Goal: Task Accomplishment & Management: Use online tool/utility

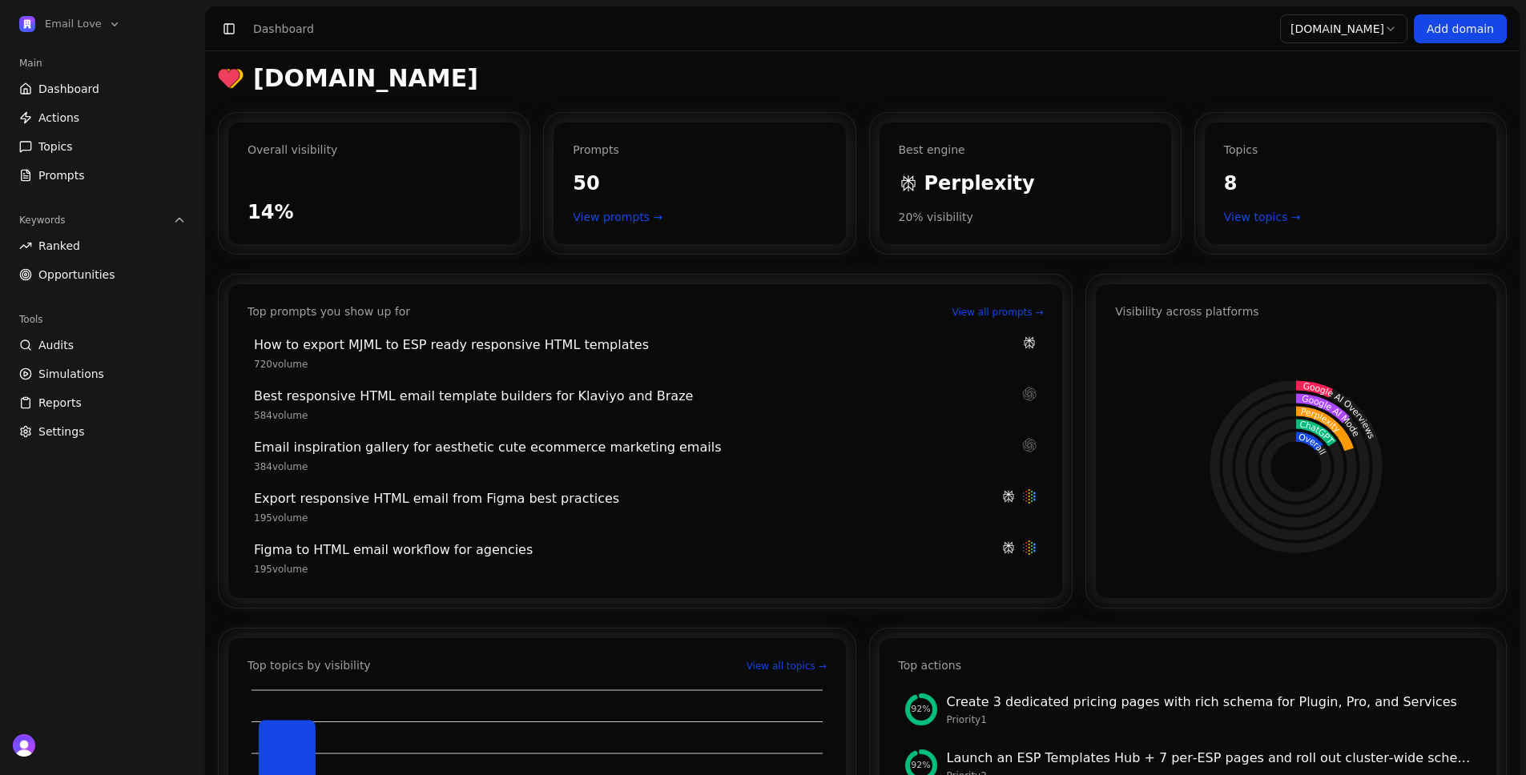
click at [103, 87] on link "Dashboard" at bounding box center [102, 89] width 179 height 26
click at [935, 184] on span "Perplexity" at bounding box center [979, 184] width 111 height 26
click at [602, 222] on link "View prompts →" at bounding box center [699, 217] width 253 height 16
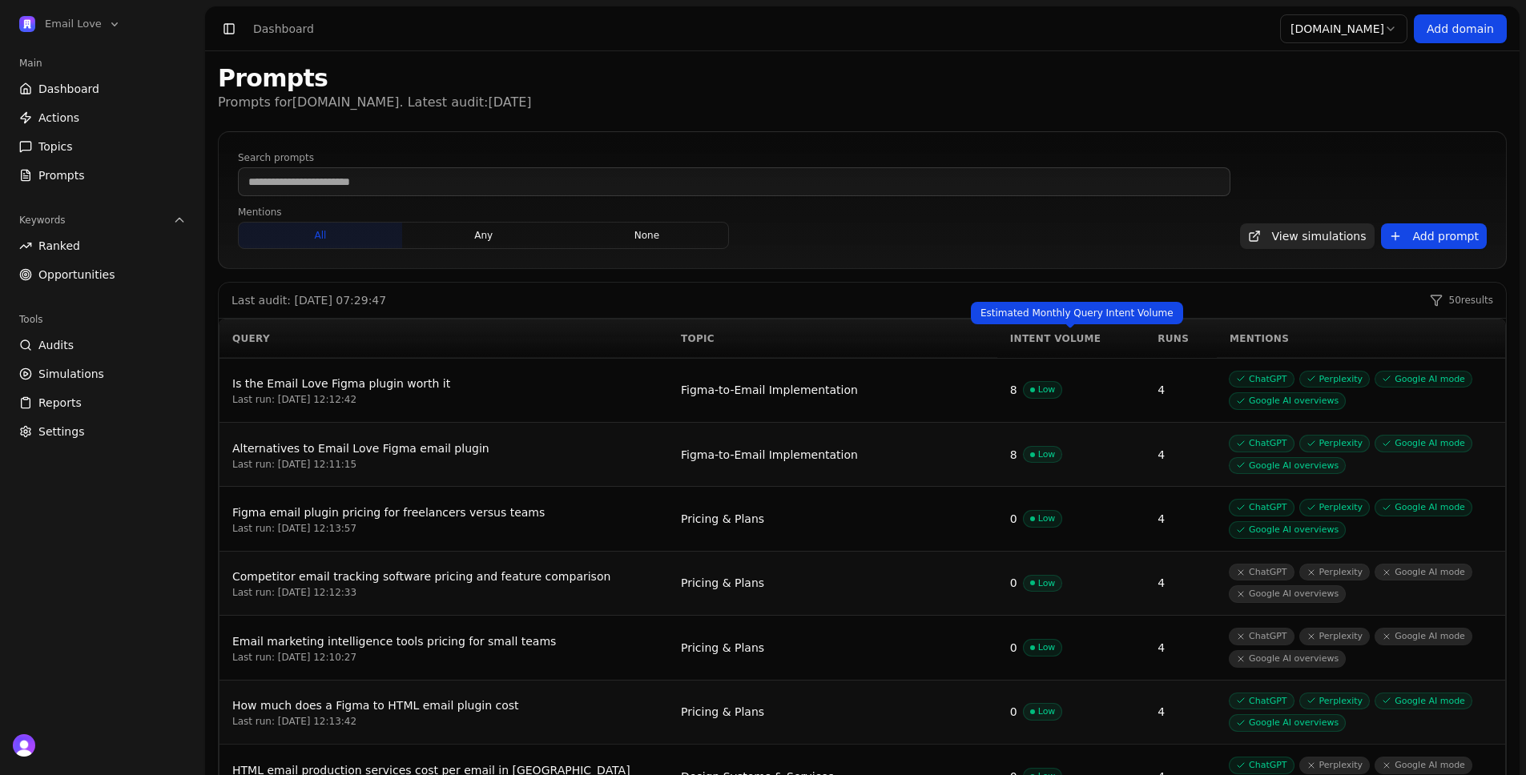
click at [1064, 339] on div "Intent Volume" at bounding box center [1071, 338] width 122 height 13
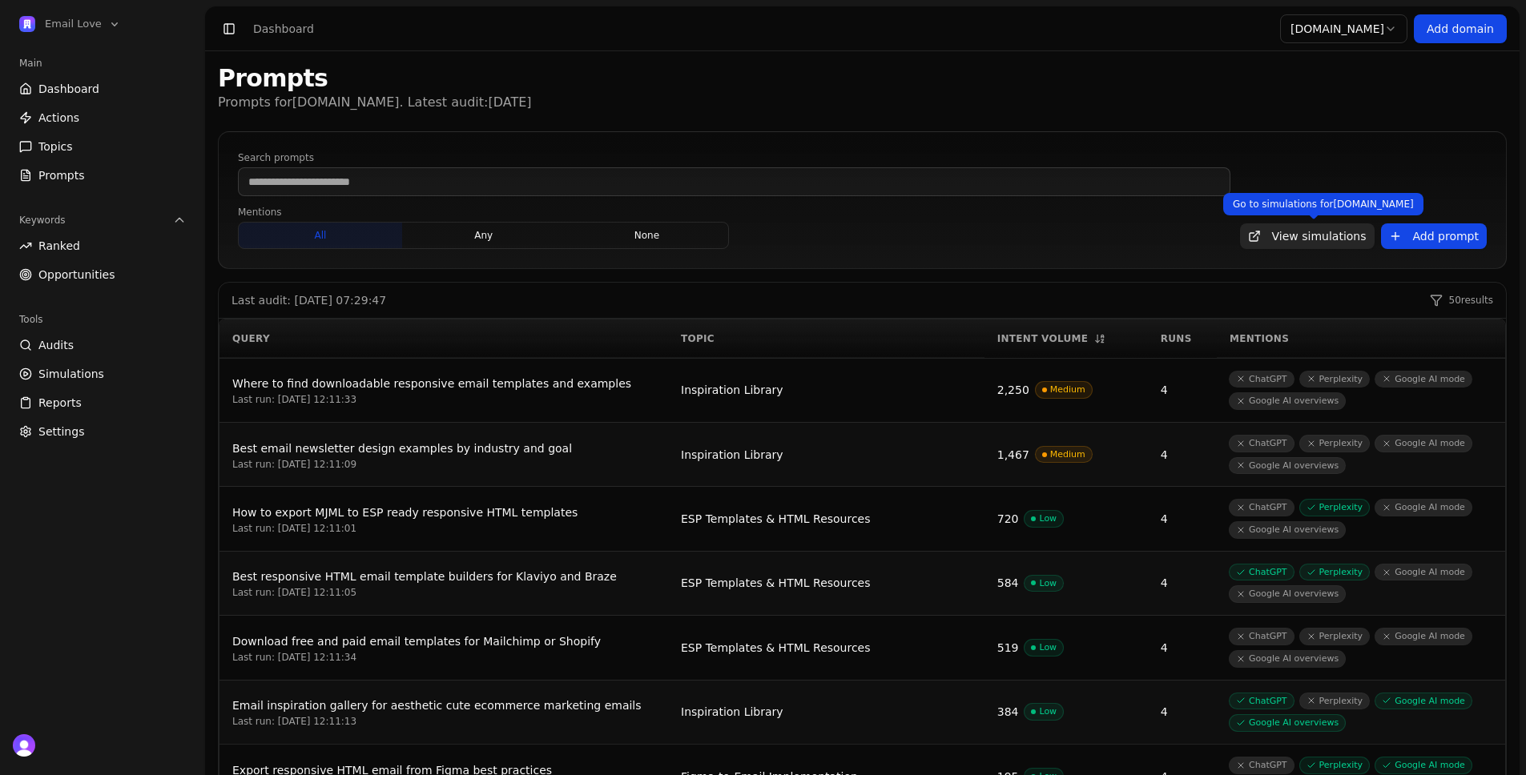
click at [1318, 240] on link "View simulations" at bounding box center [1307, 236] width 135 height 26
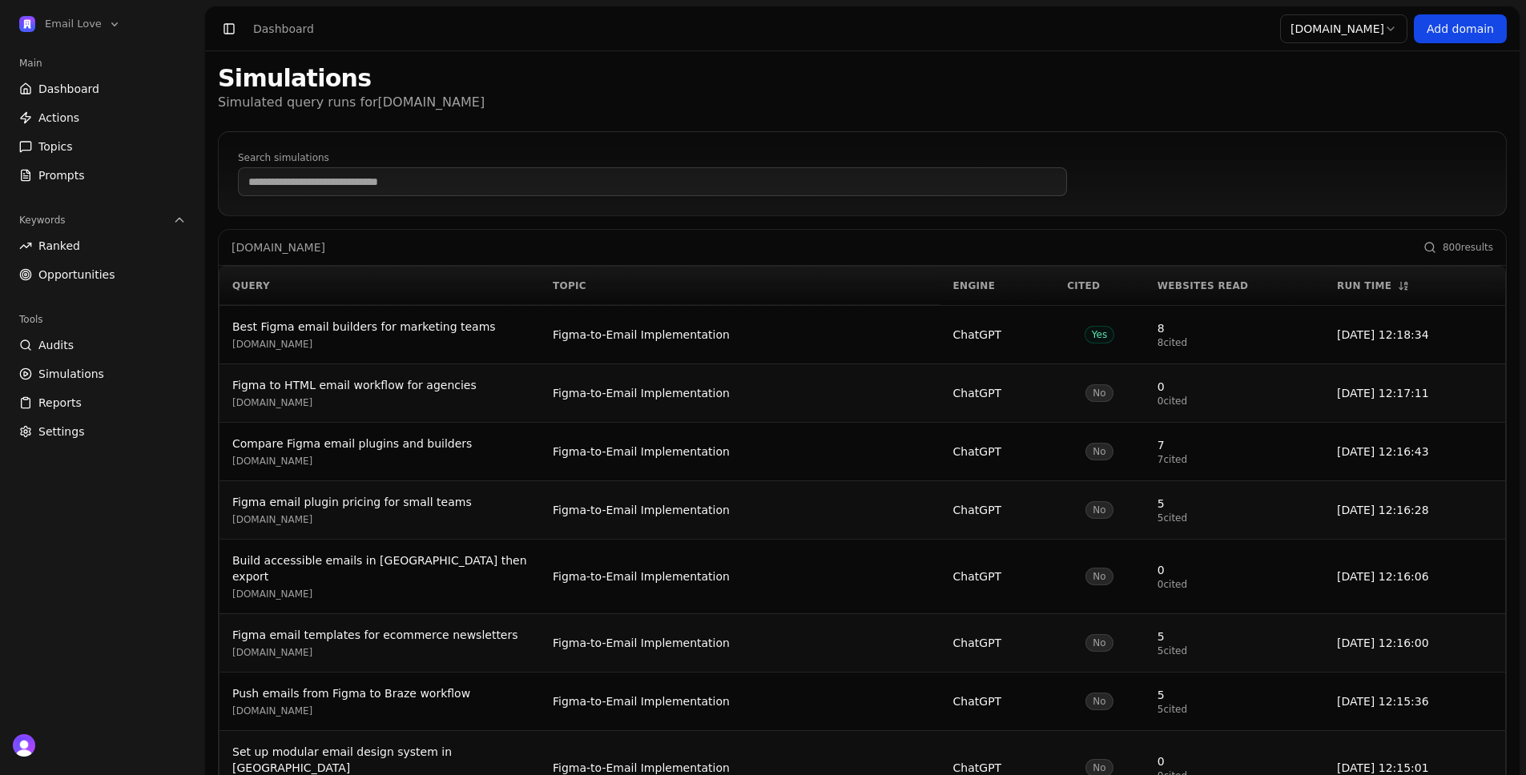
click at [62, 235] on link "Ranked" at bounding box center [102, 246] width 179 height 26
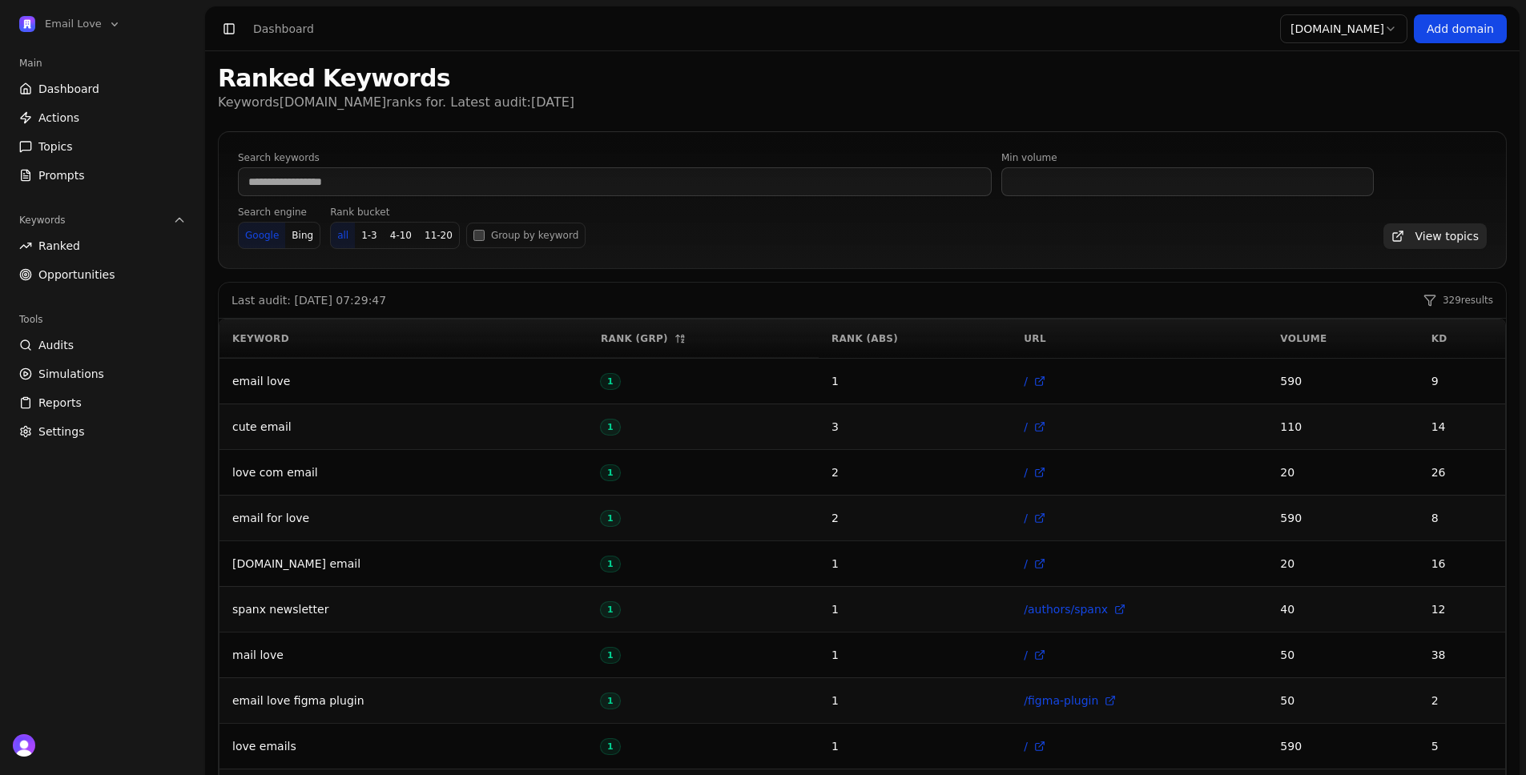
click at [1306, 337] on div "Volume" at bounding box center [1342, 338] width 125 height 13
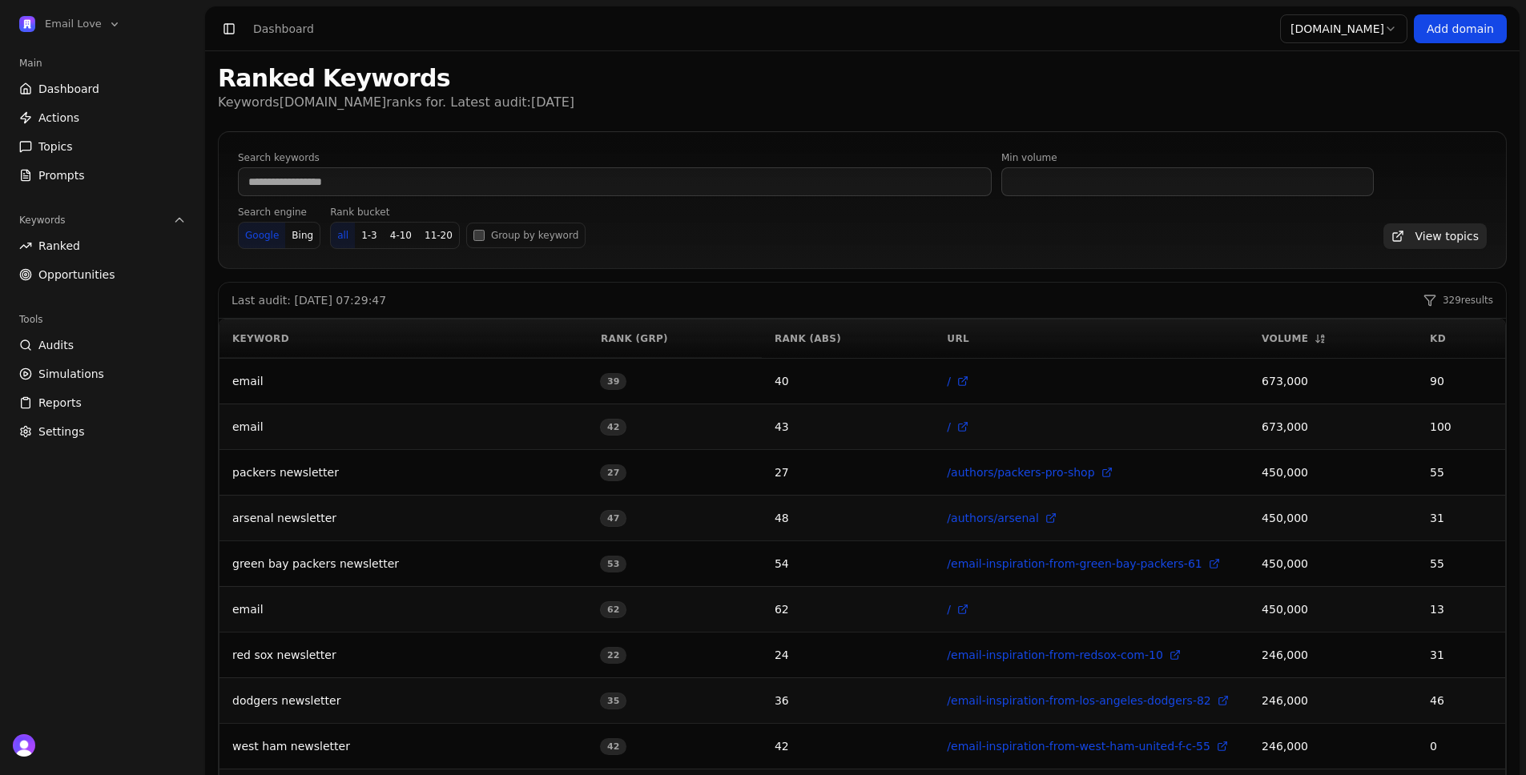
click at [109, 262] on link "Opportunities" at bounding box center [102, 275] width 179 height 26
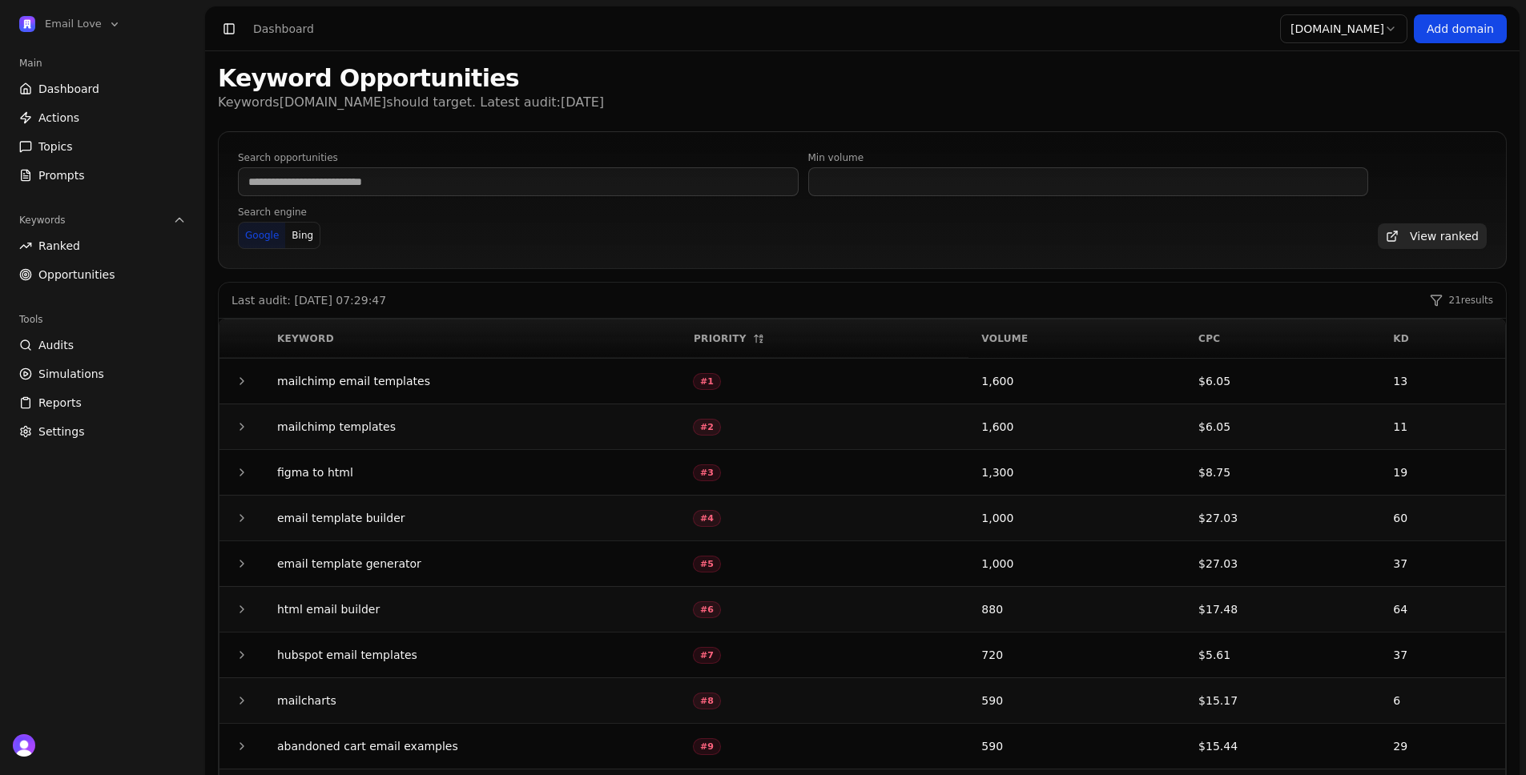
click at [95, 352] on link "Audits" at bounding box center [102, 345] width 179 height 26
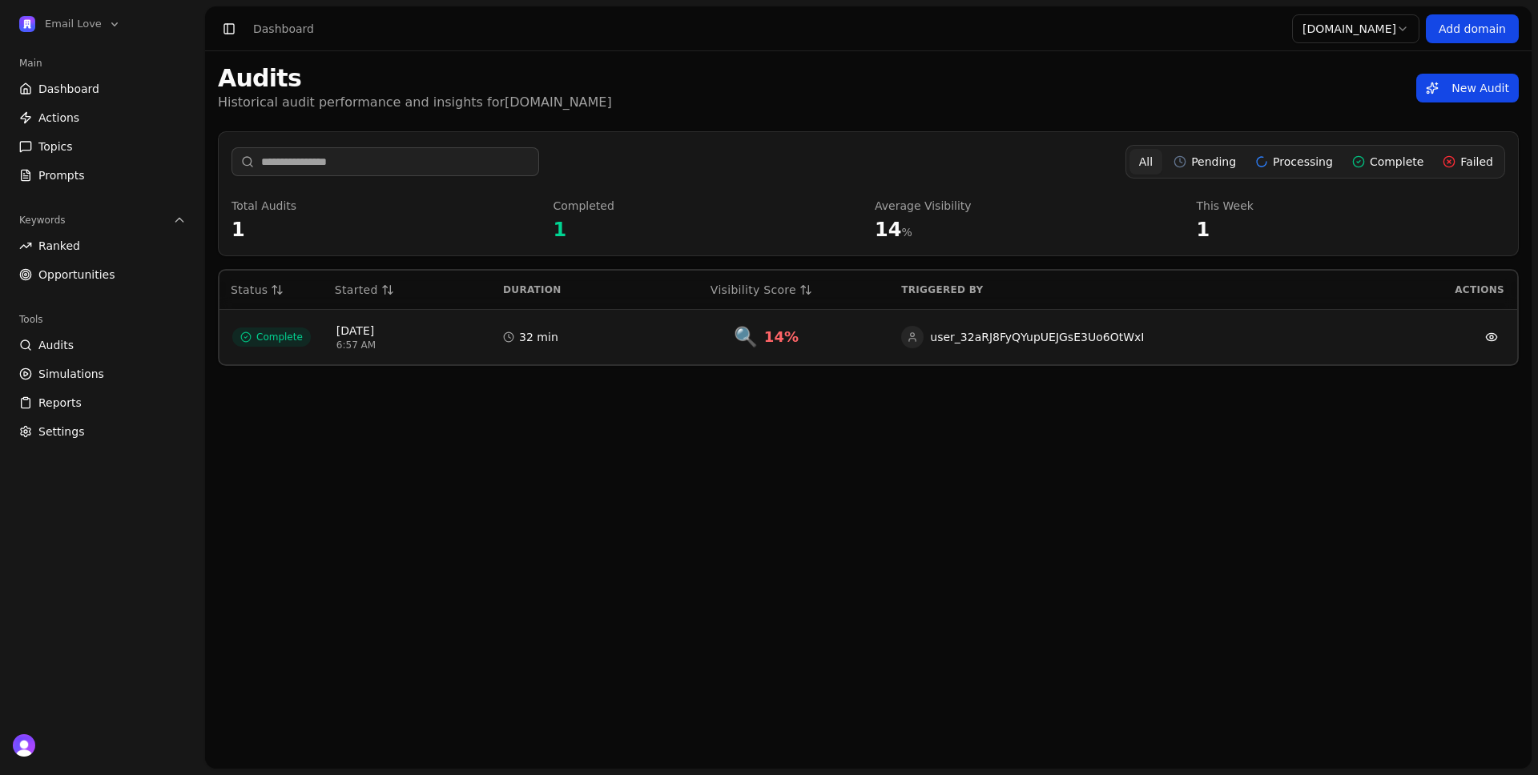
click at [77, 89] on span "Dashboard" at bounding box center [68, 89] width 61 height 16
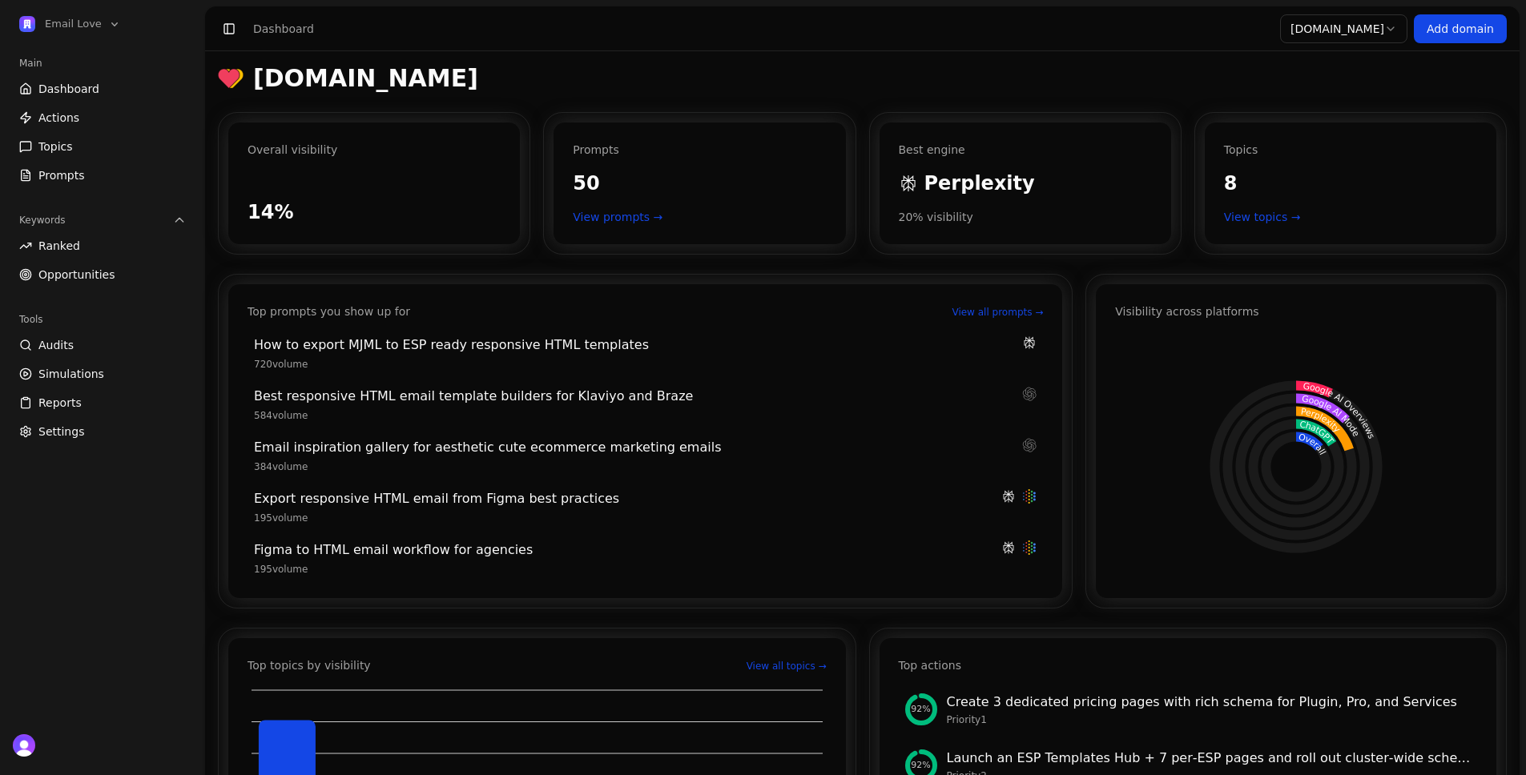
click at [71, 111] on span "Actions" at bounding box center [58, 118] width 41 height 16
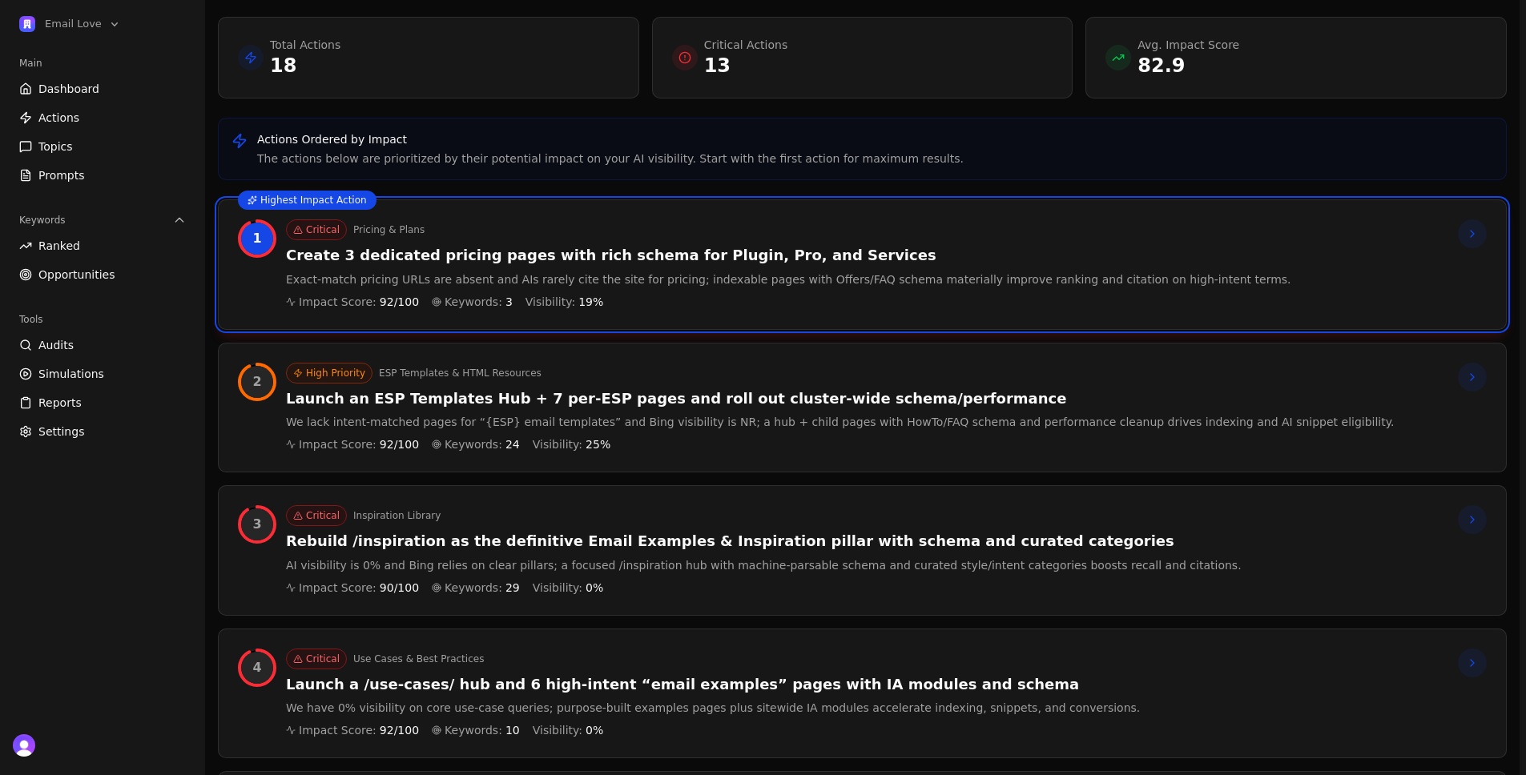
scroll to position [122, 0]
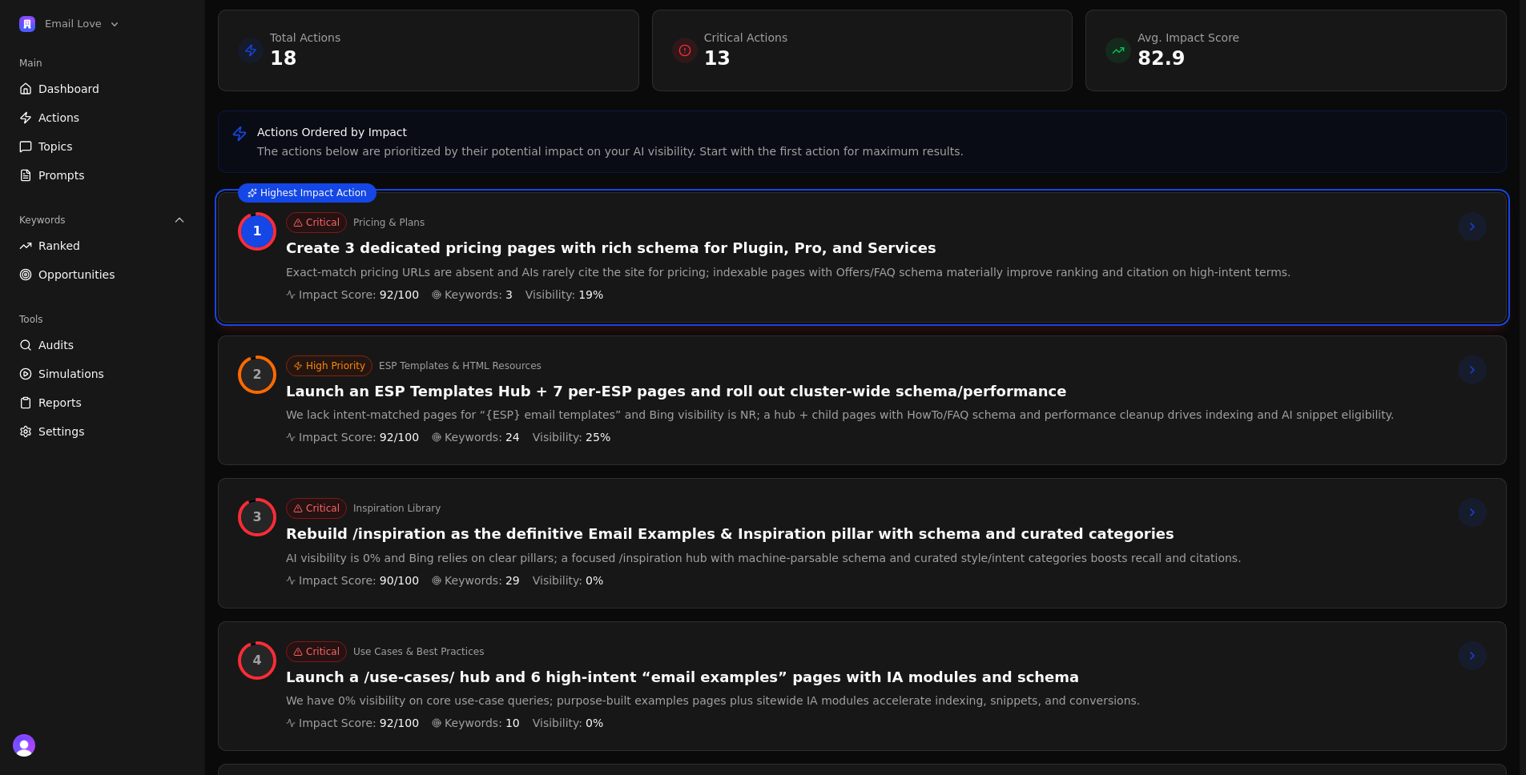
click at [684, 573] on div "Impact Score: 90 /100 Keywords: 29 Visibility: 0 %" at bounding box center [764, 581] width 956 height 16
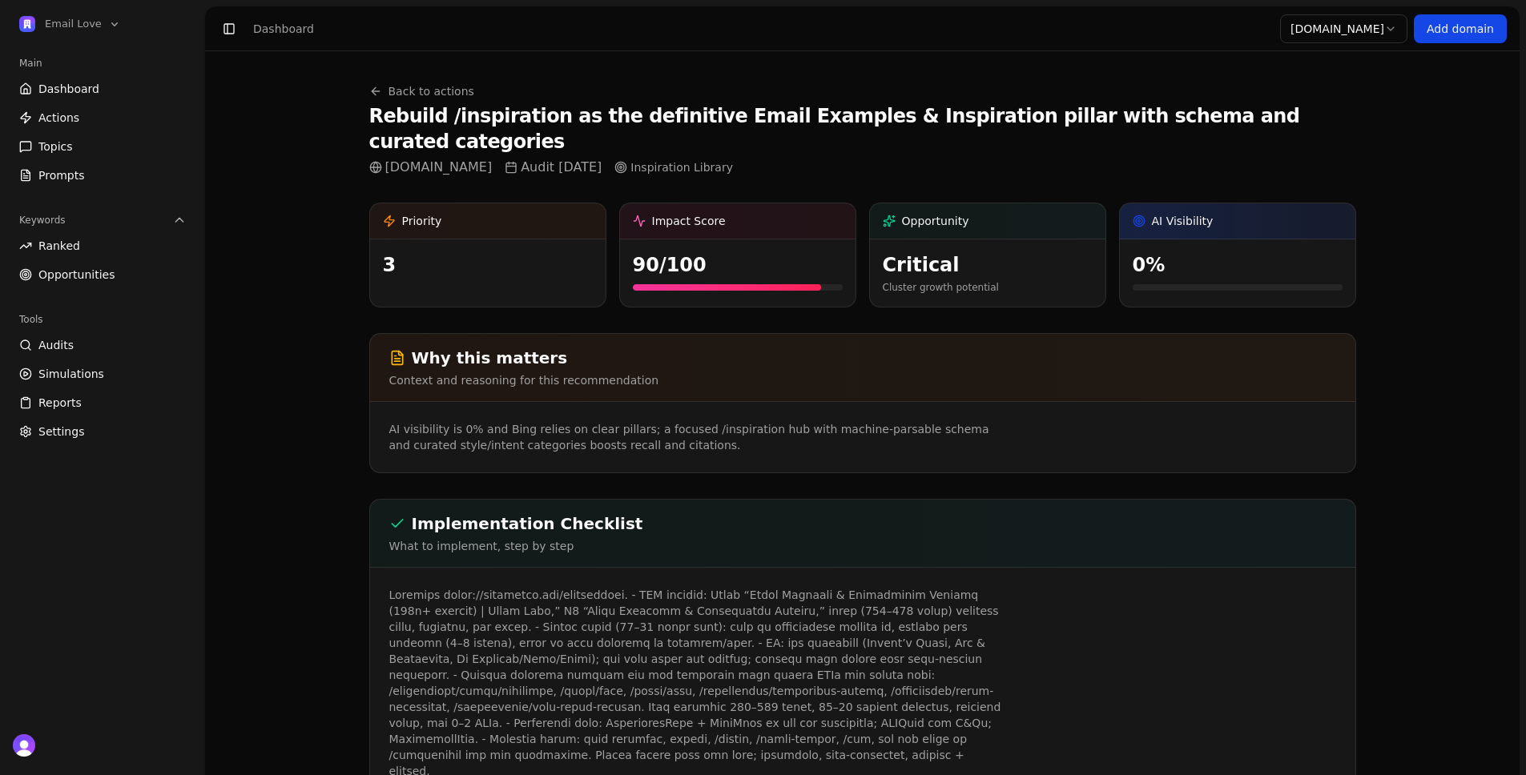
click at [423, 94] on link "Back to actions" at bounding box center [421, 91] width 105 height 16
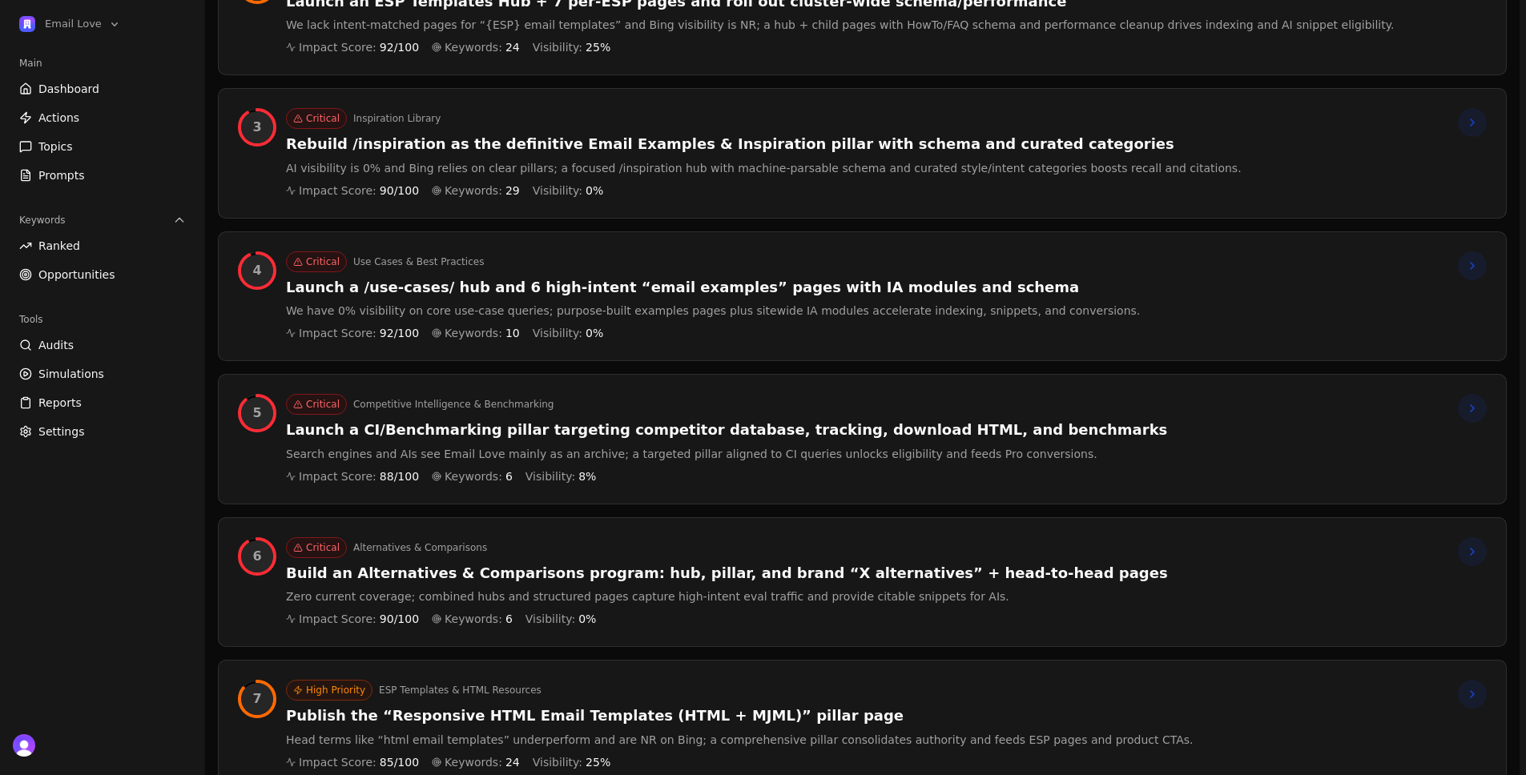
scroll to position [640, 0]
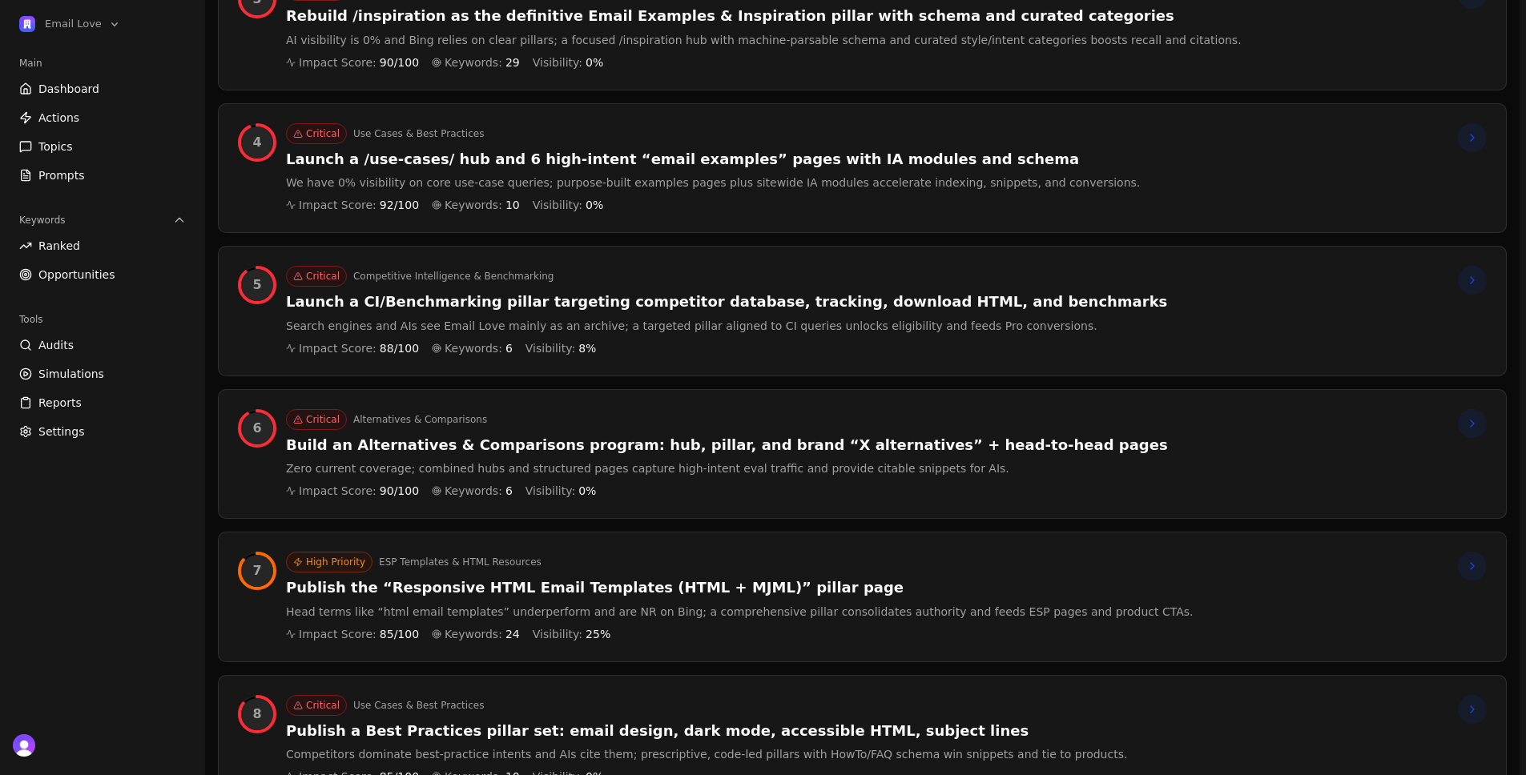
click at [867, 598] on div "High Priority ESP Templates & HTML Resources Publish the “Responsive HTML Email…" at bounding box center [740, 597] width 908 height 91
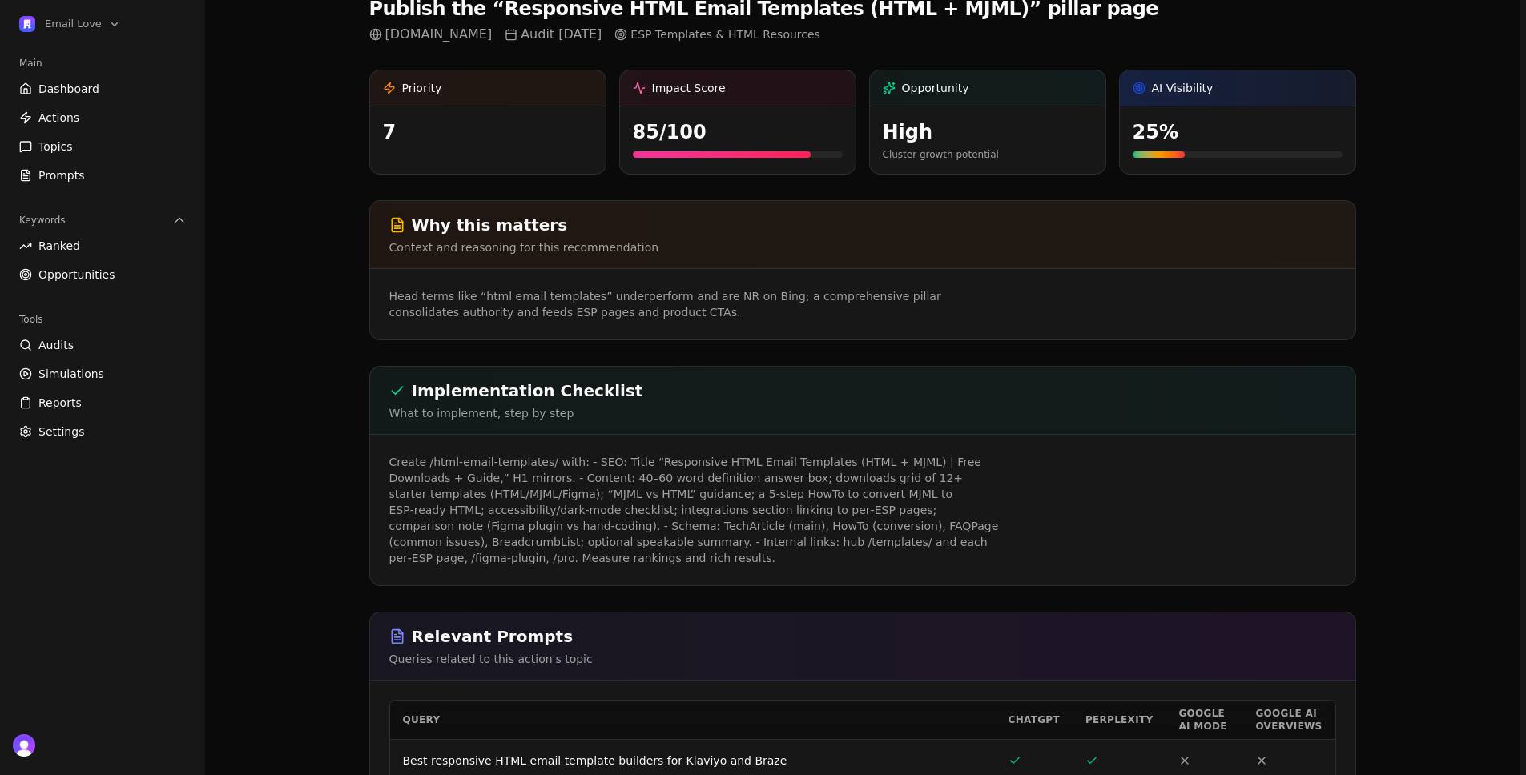
scroll to position [286, 0]
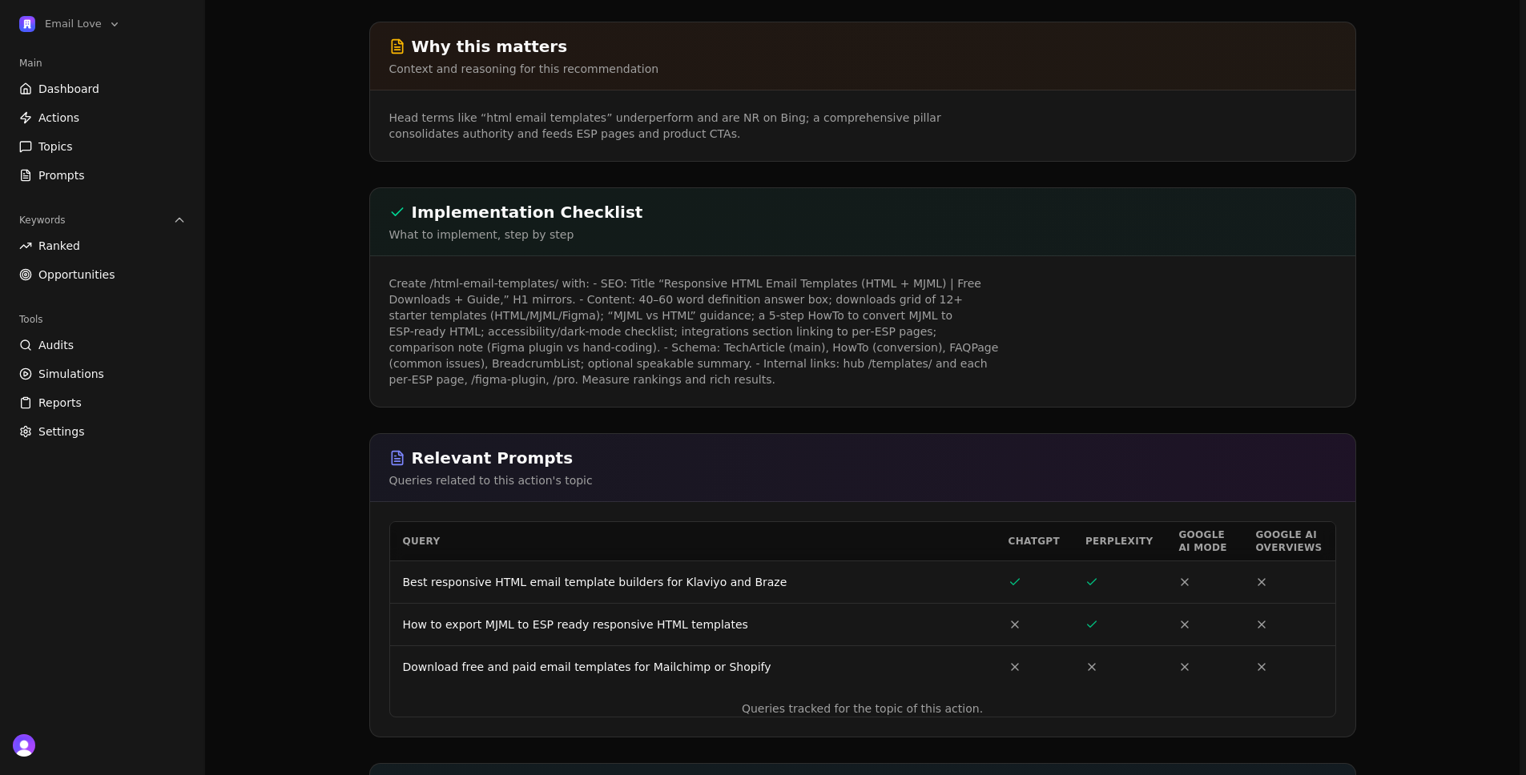
click at [631, 579] on link "Best responsive HTML email template builders for Klaviyo and Braze" at bounding box center [595, 582] width 384 height 13
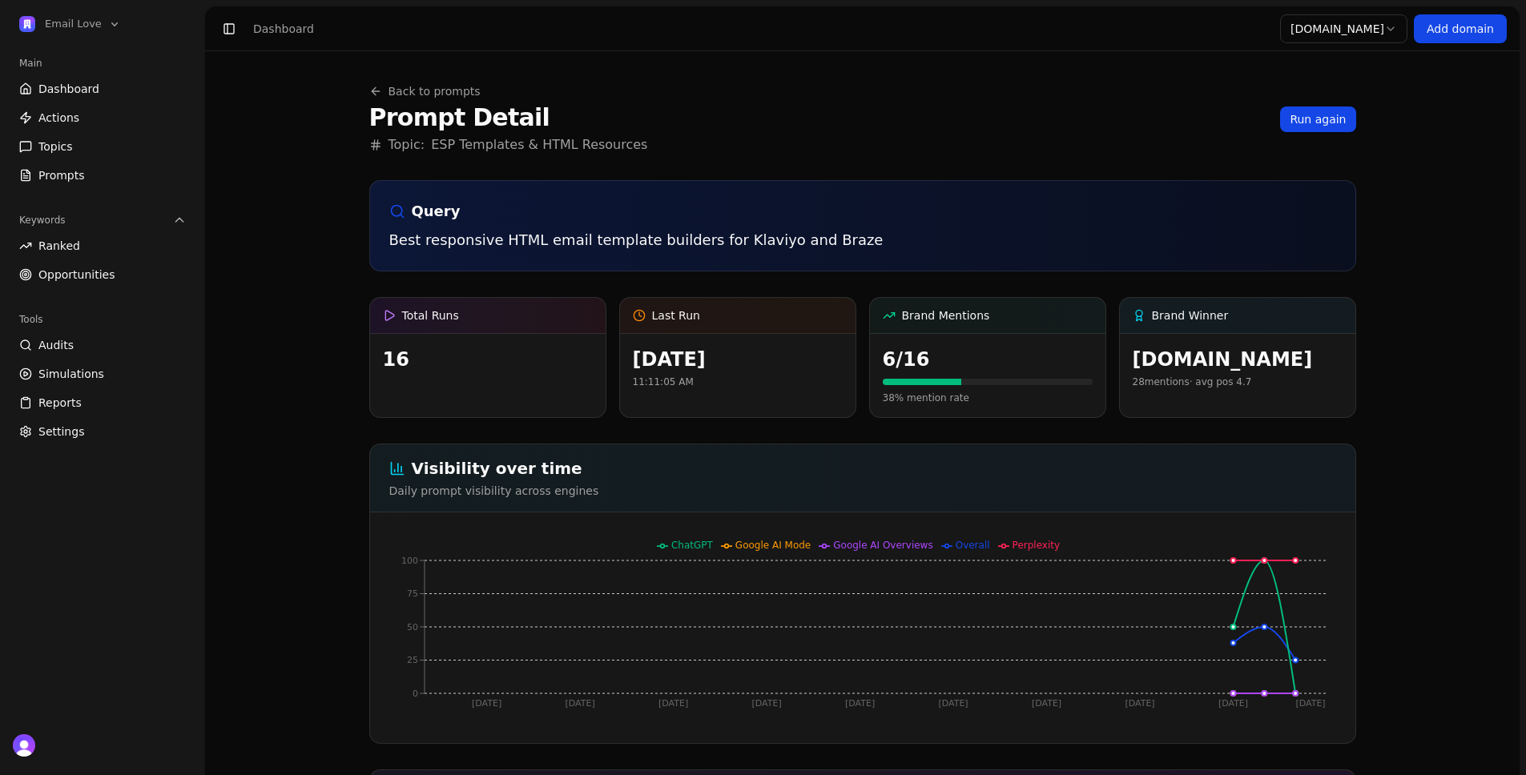
click at [761, 244] on p "Best responsive HTML email template builders for Klaviyo and Braze" at bounding box center [862, 240] width 947 height 22
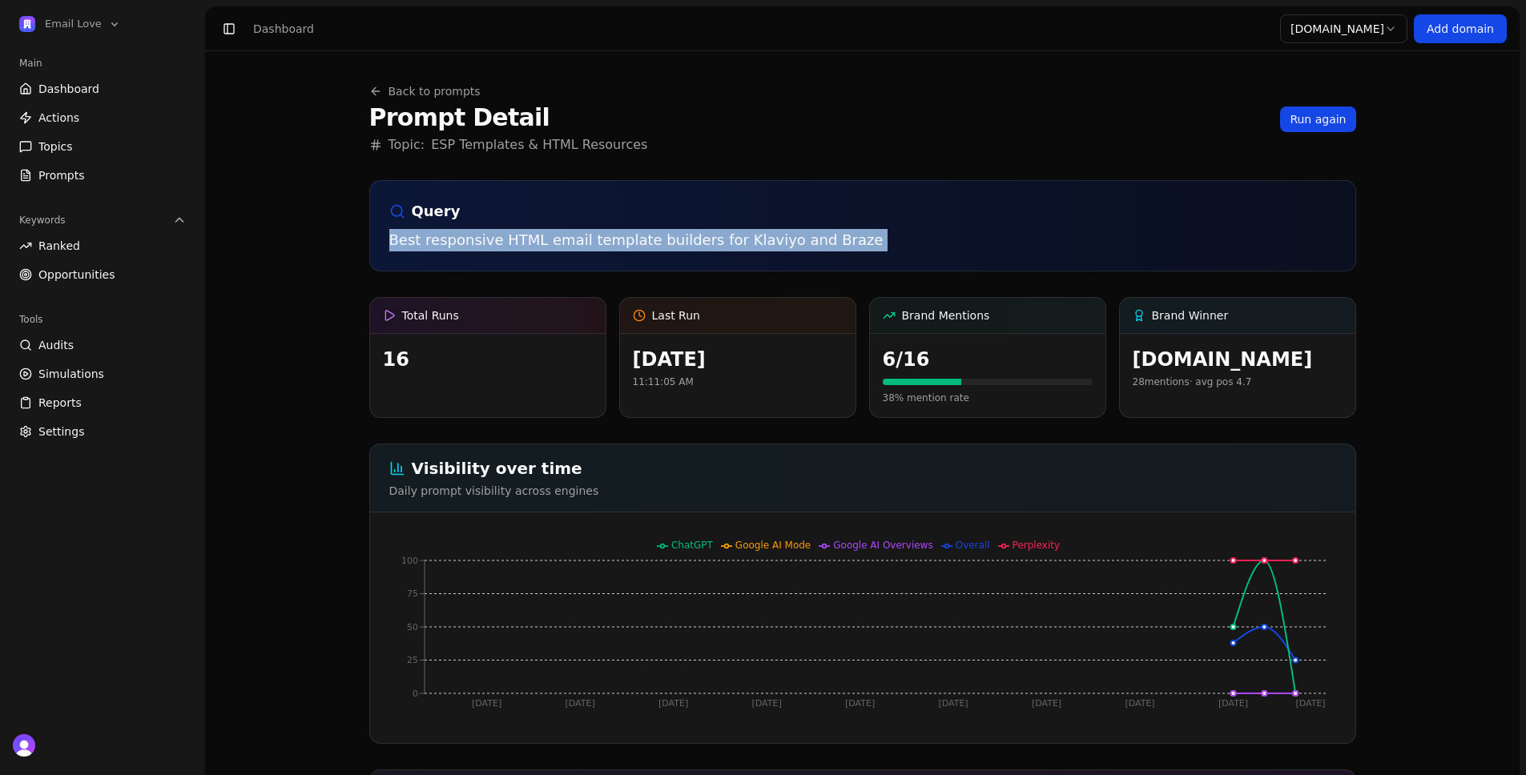
click at [761, 245] on p "Best responsive HTML email template builders for Klaviyo and Braze" at bounding box center [862, 240] width 947 height 22
click at [428, 86] on link "Back to prompts" at bounding box center [424, 91] width 111 height 16
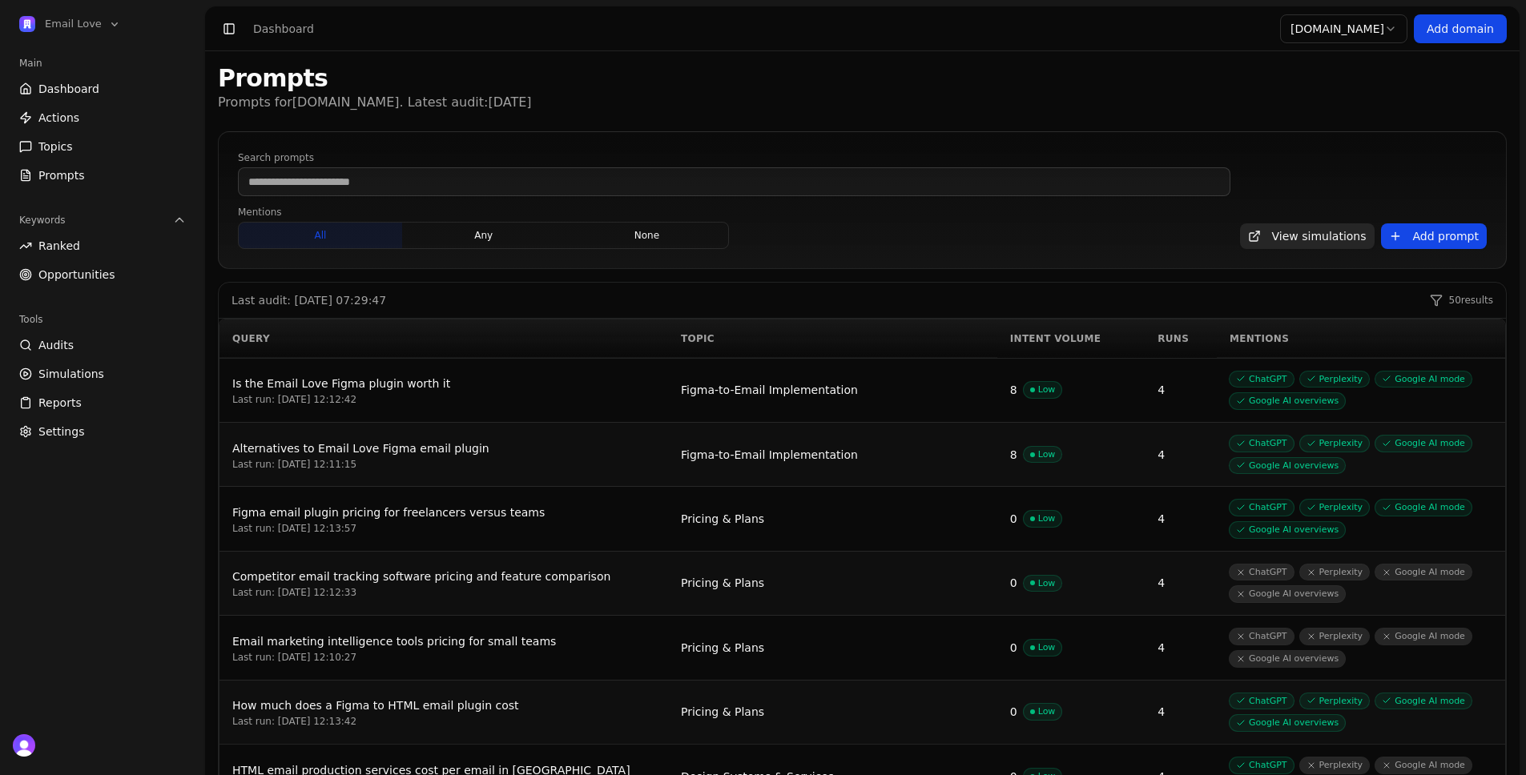
click at [1180, 339] on div "Runs" at bounding box center [1180, 338] width 46 height 13
click at [1184, 340] on icon at bounding box center [1185, 341] width 2 height 3
click at [1159, 342] on div "Runs" at bounding box center [1171, 338] width 65 height 13
click at [1028, 340] on div "Intent Volume" at bounding box center [1055, 338] width 116 height 13
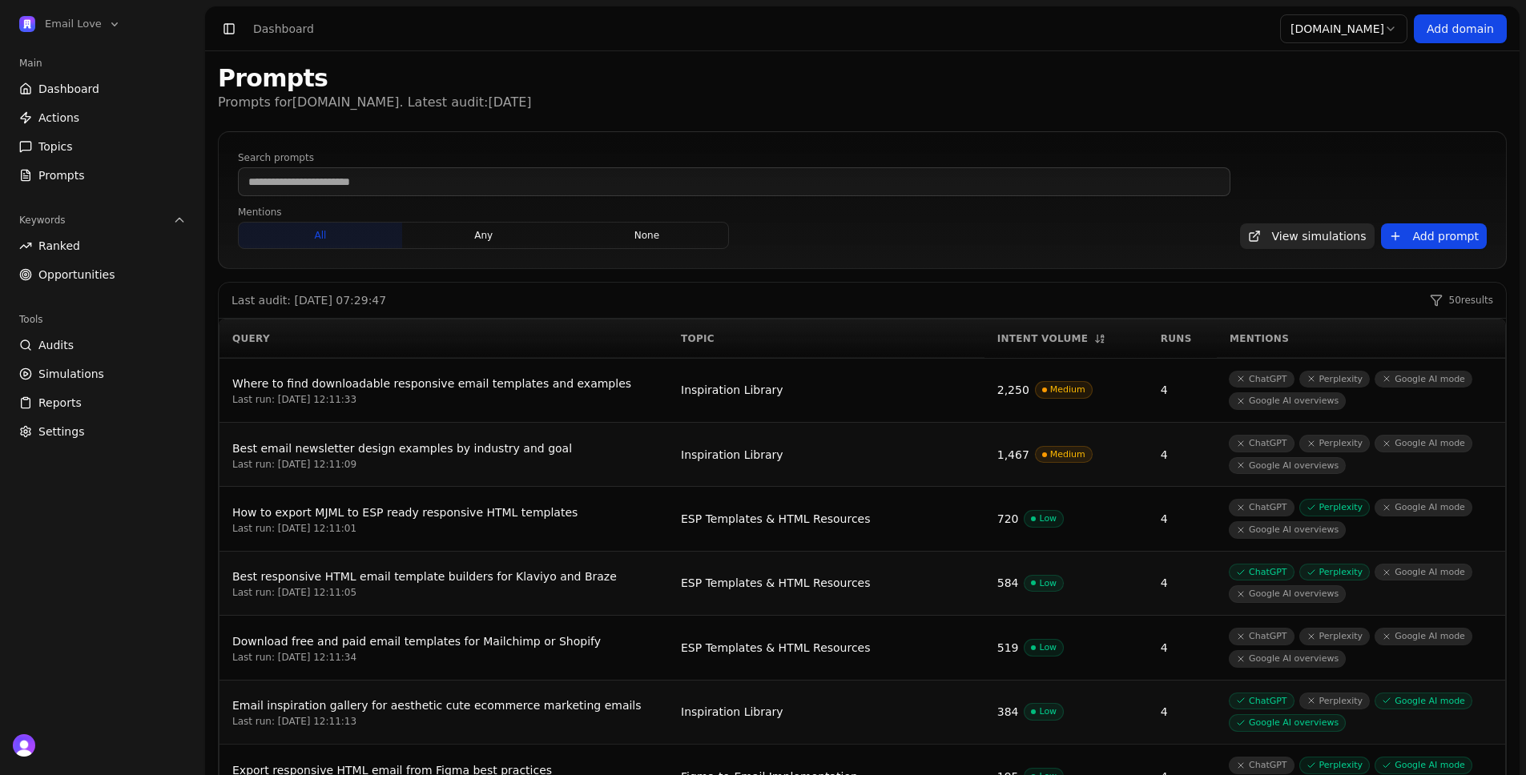
click at [1174, 340] on div "Runs" at bounding box center [1182, 338] width 43 height 13
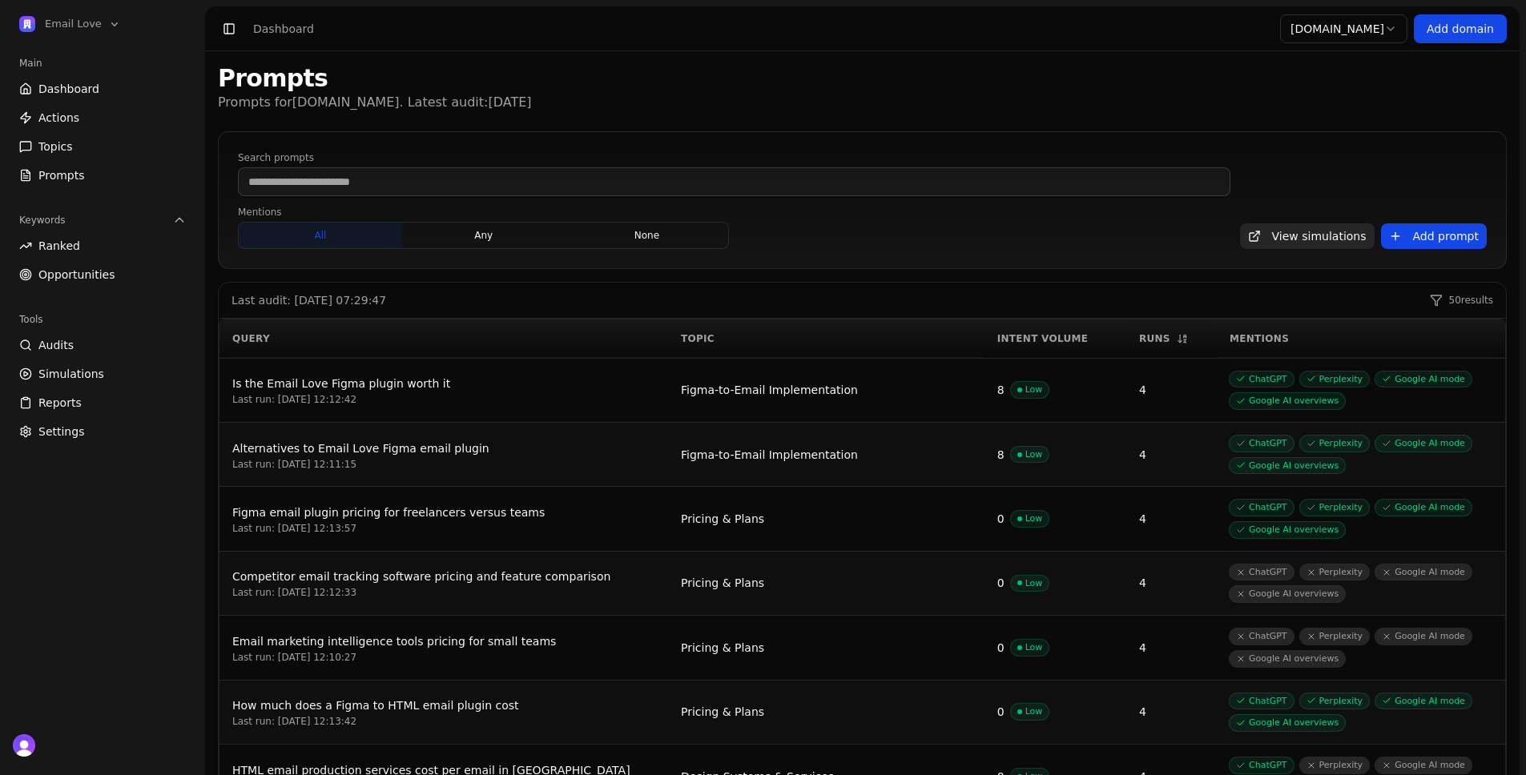
click at [1180, 340] on icon at bounding box center [1180, 338] width 0 height 7
click at [1153, 339] on div "Runs" at bounding box center [1171, 338] width 65 height 13
click at [1060, 339] on div "Intent Volume" at bounding box center [1055, 338] width 116 height 13
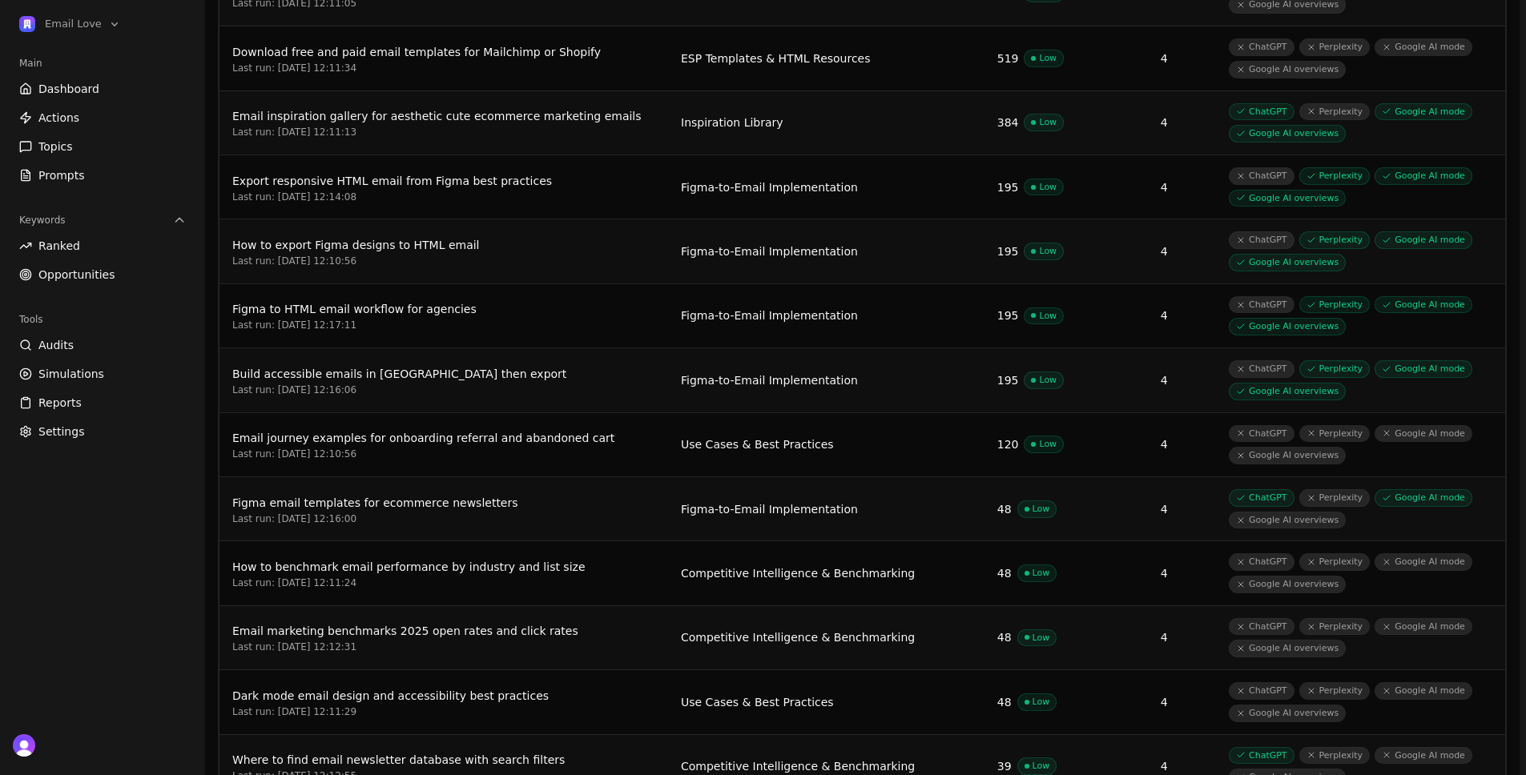
scroll to position [598, 0]
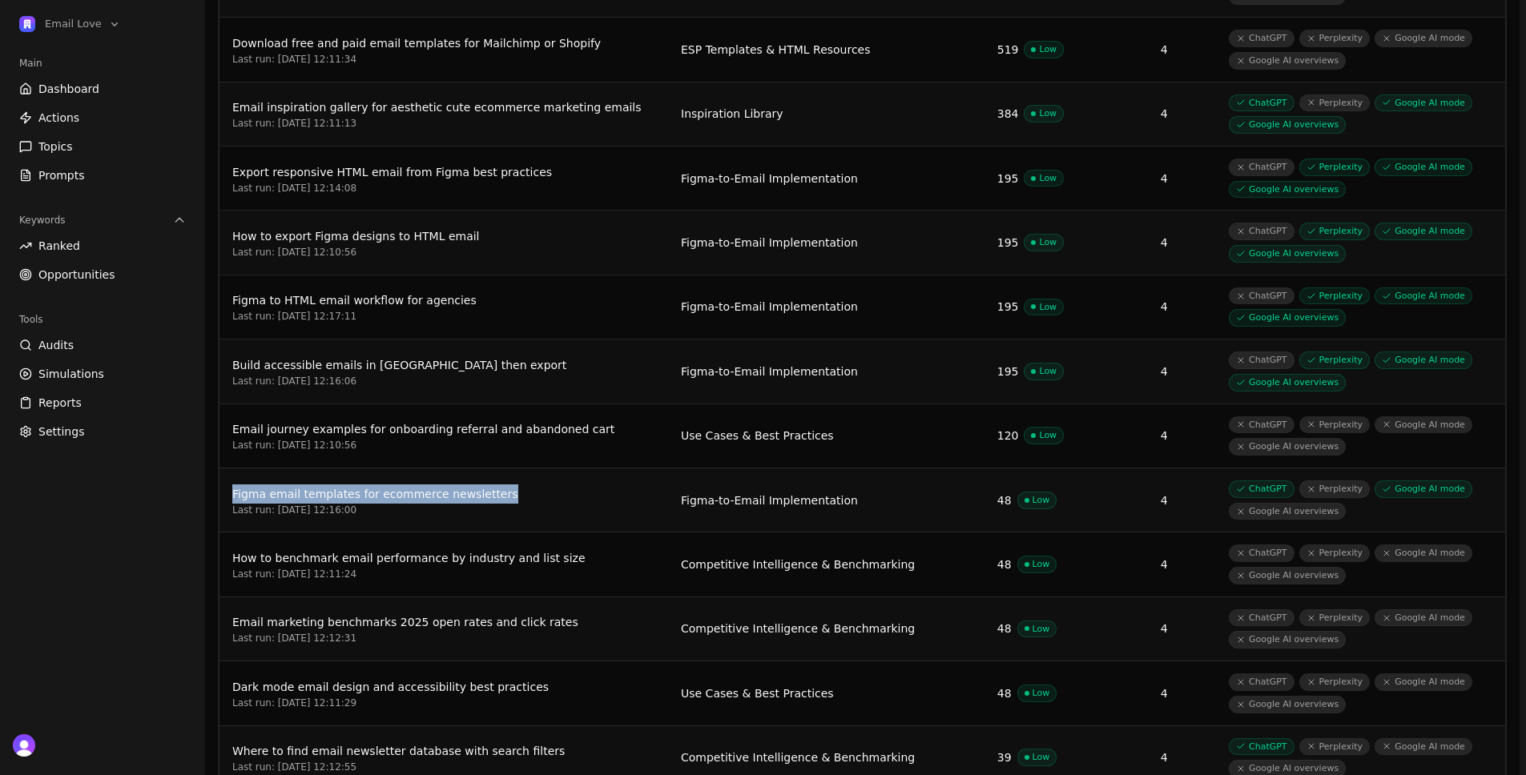
drag, startPoint x: 541, startPoint y: 491, endPoint x: 232, endPoint y: 493, distance: 308.4
click at [232, 493] on div "Figma email templates for ecommerce newsletters" at bounding box center [443, 494] width 423 height 19
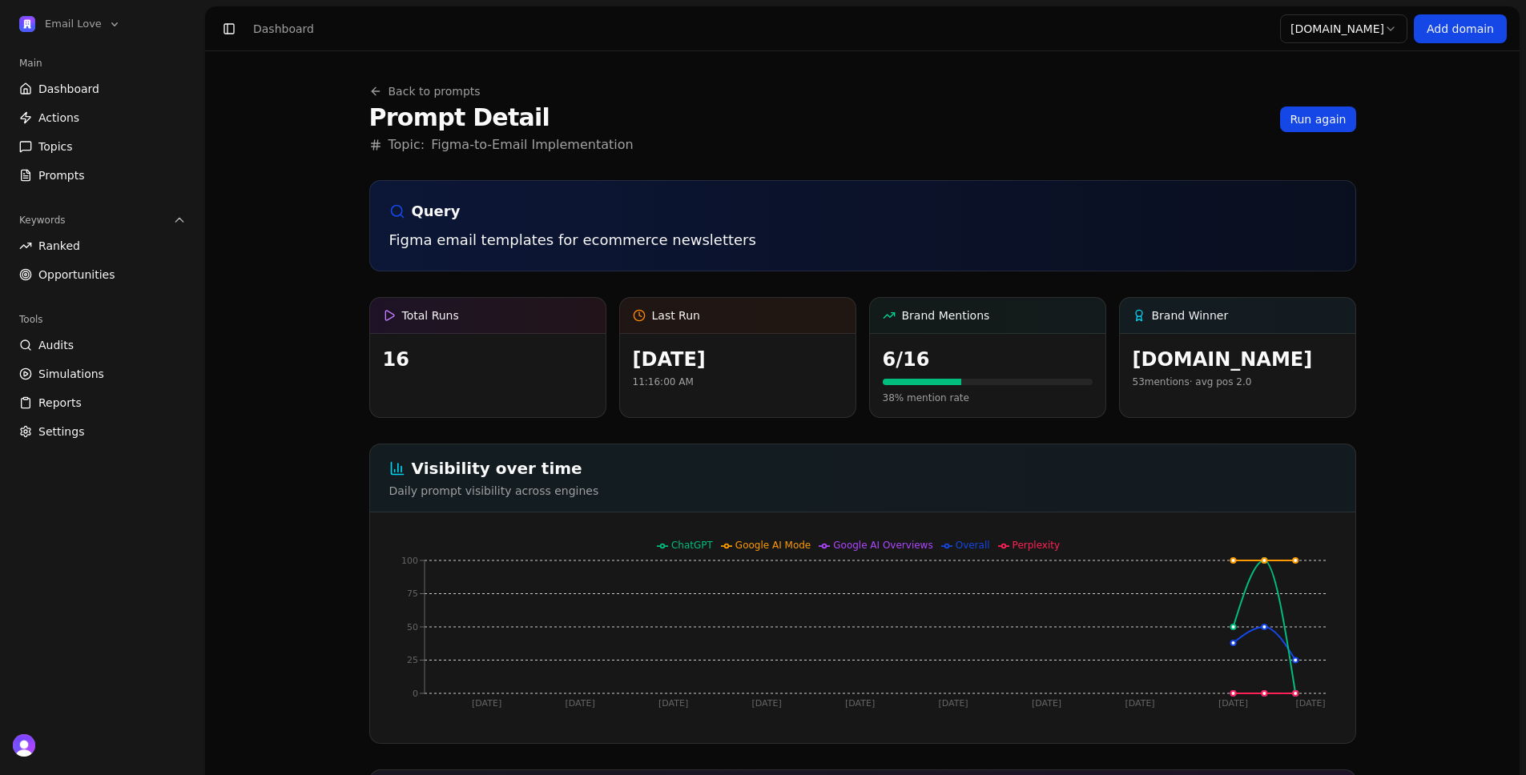
click at [642, 250] on p "Figma email templates for ecommerce newsletters" at bounding box center [862, 240] width 947 height 22
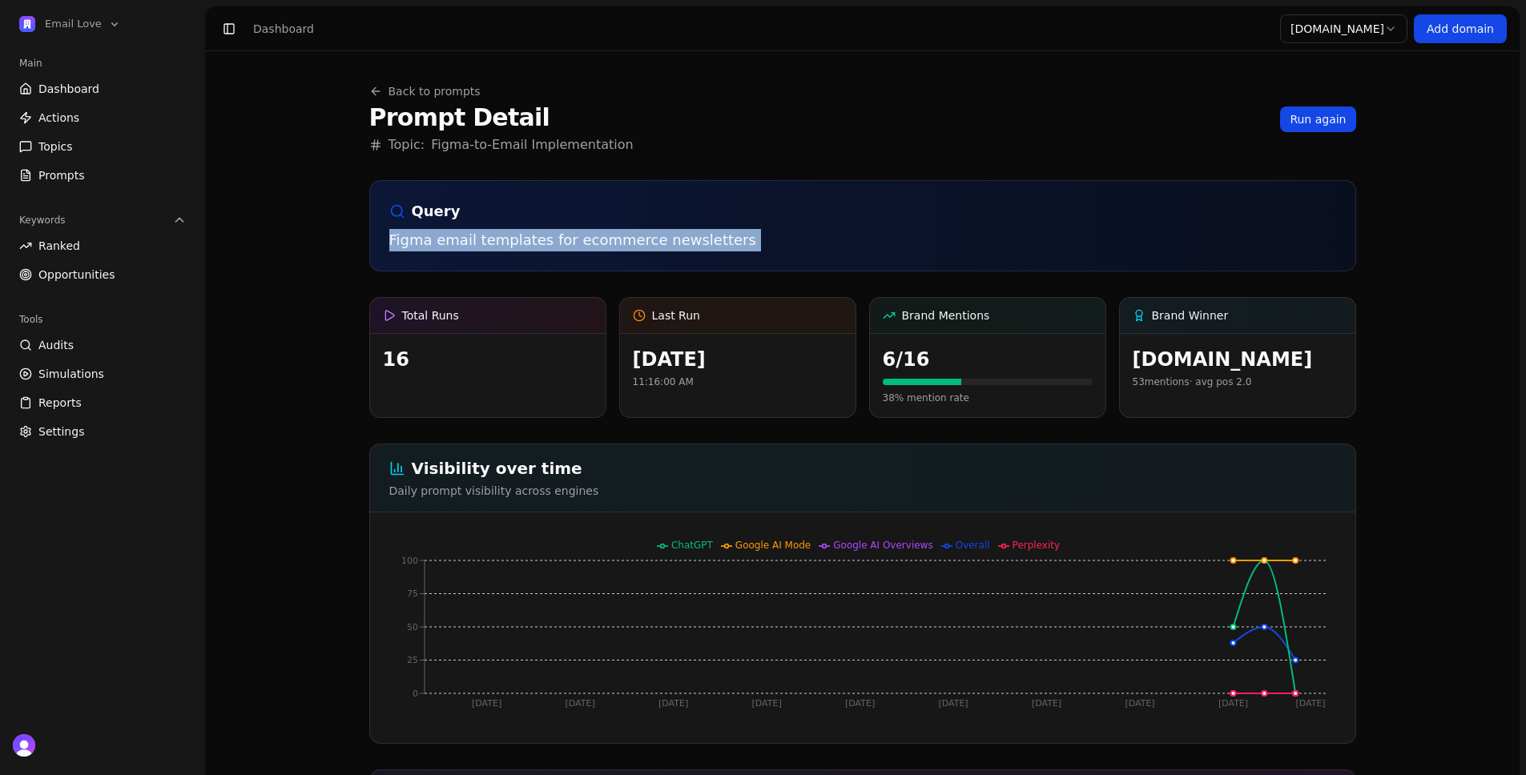
copy div "Figma email templates for ecommerce newsletters"
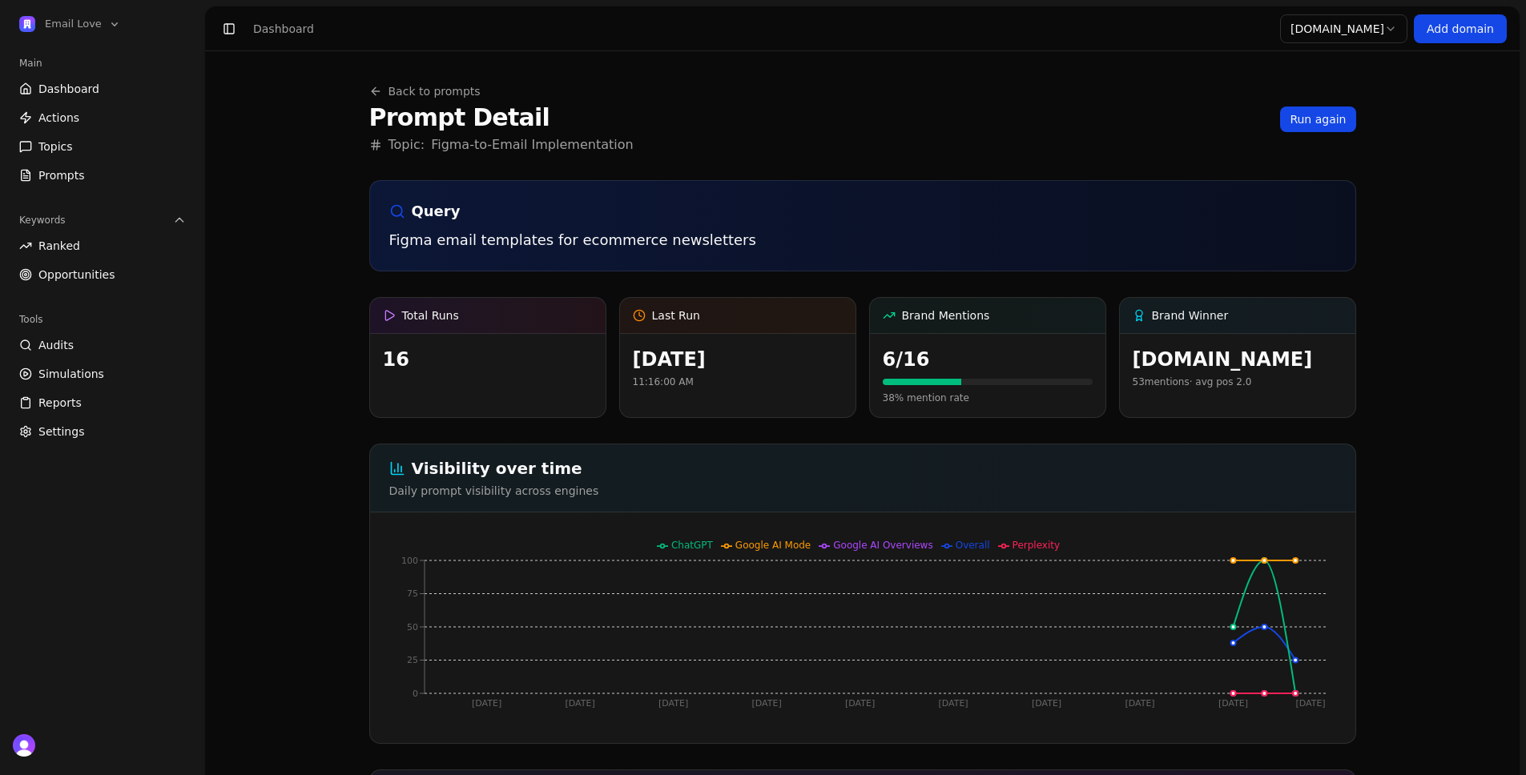
click at [966, 148] on div "Back to prompts Prompt Detail Topic: Figma-to-Email Implementation Run again" at bounding box center [862, 118] width 987 height 71
click at [70, 267] on span "Opportunities" at bounding box center [76, 275] width 77 height 16
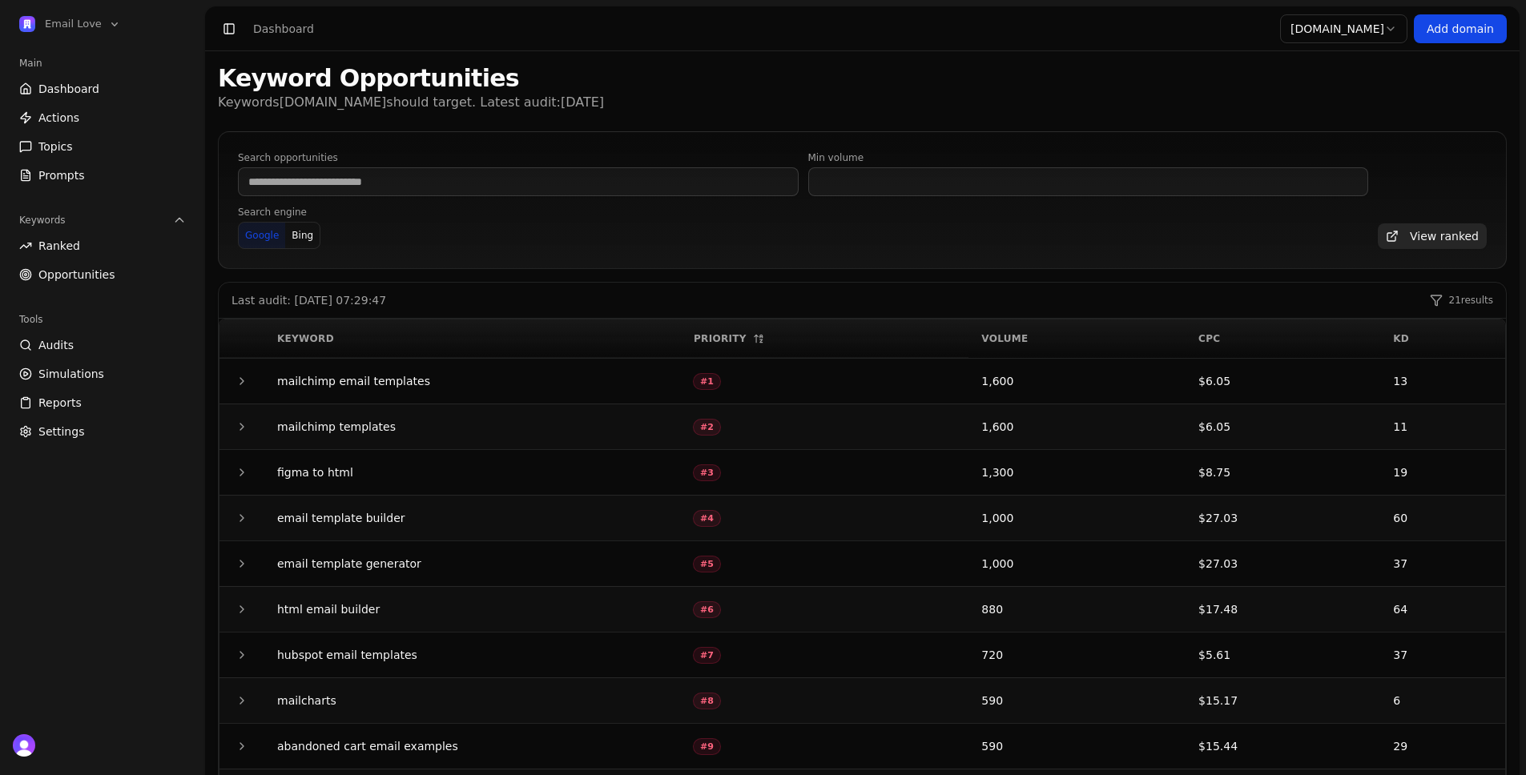
click at [70, 96] on link "Dashboard" at bounding box center [102, 89] width 179 height 26
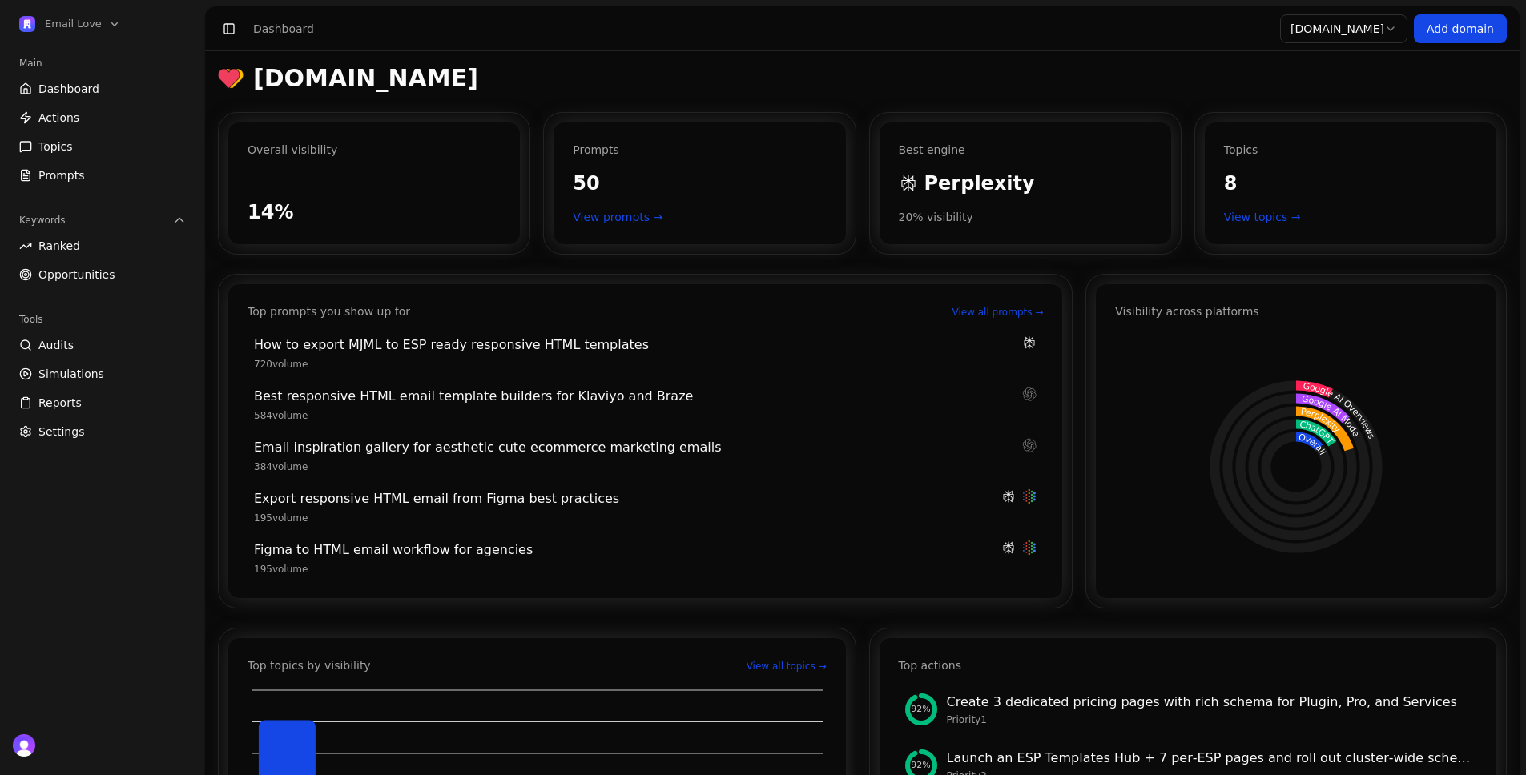
click at [70, 114] on span "Actions" at bounding box center [58, 118] width 41 height 16
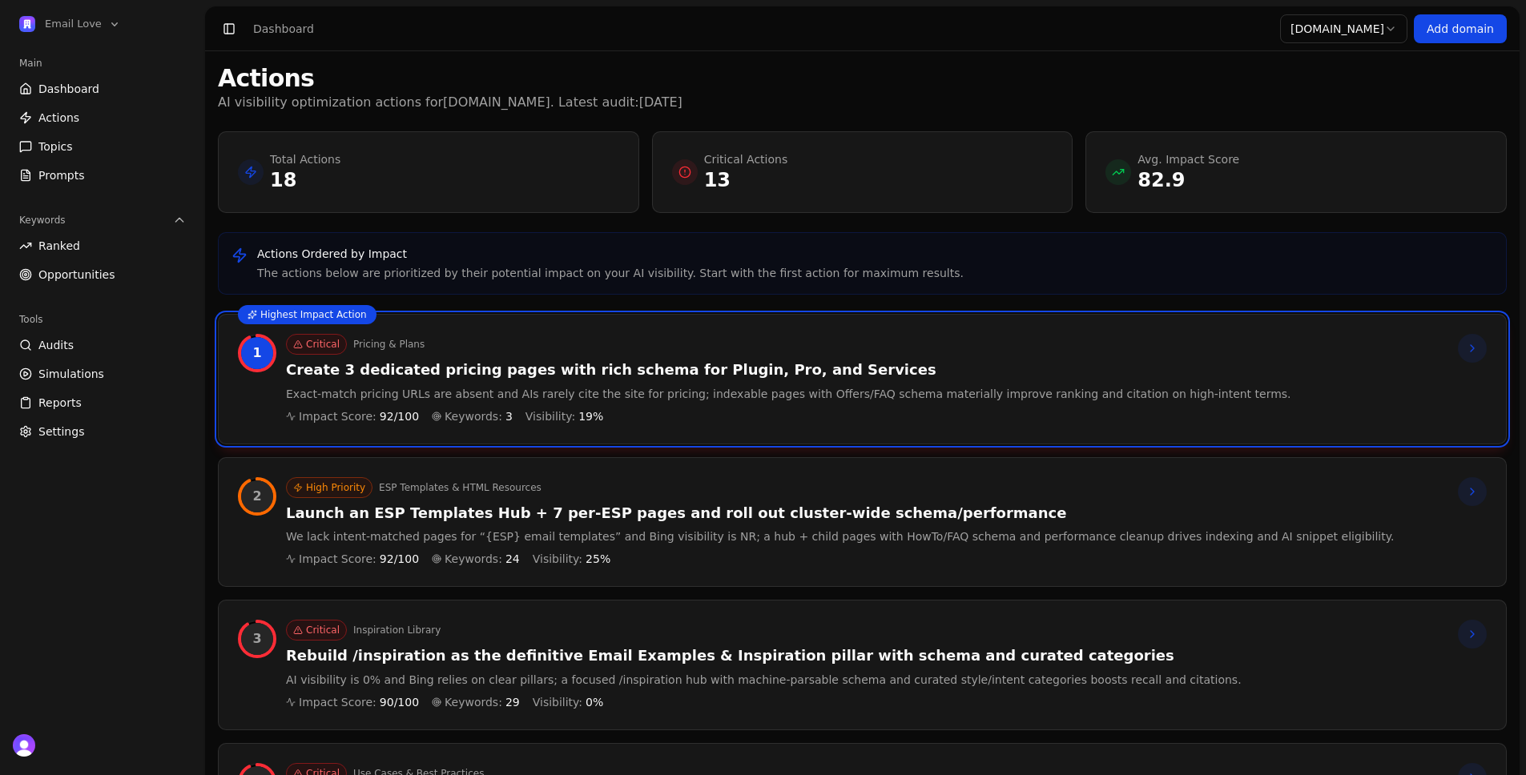
click at [91, 99] on link "Dashboard" at bounding box center [102, 89] width 179 height 26
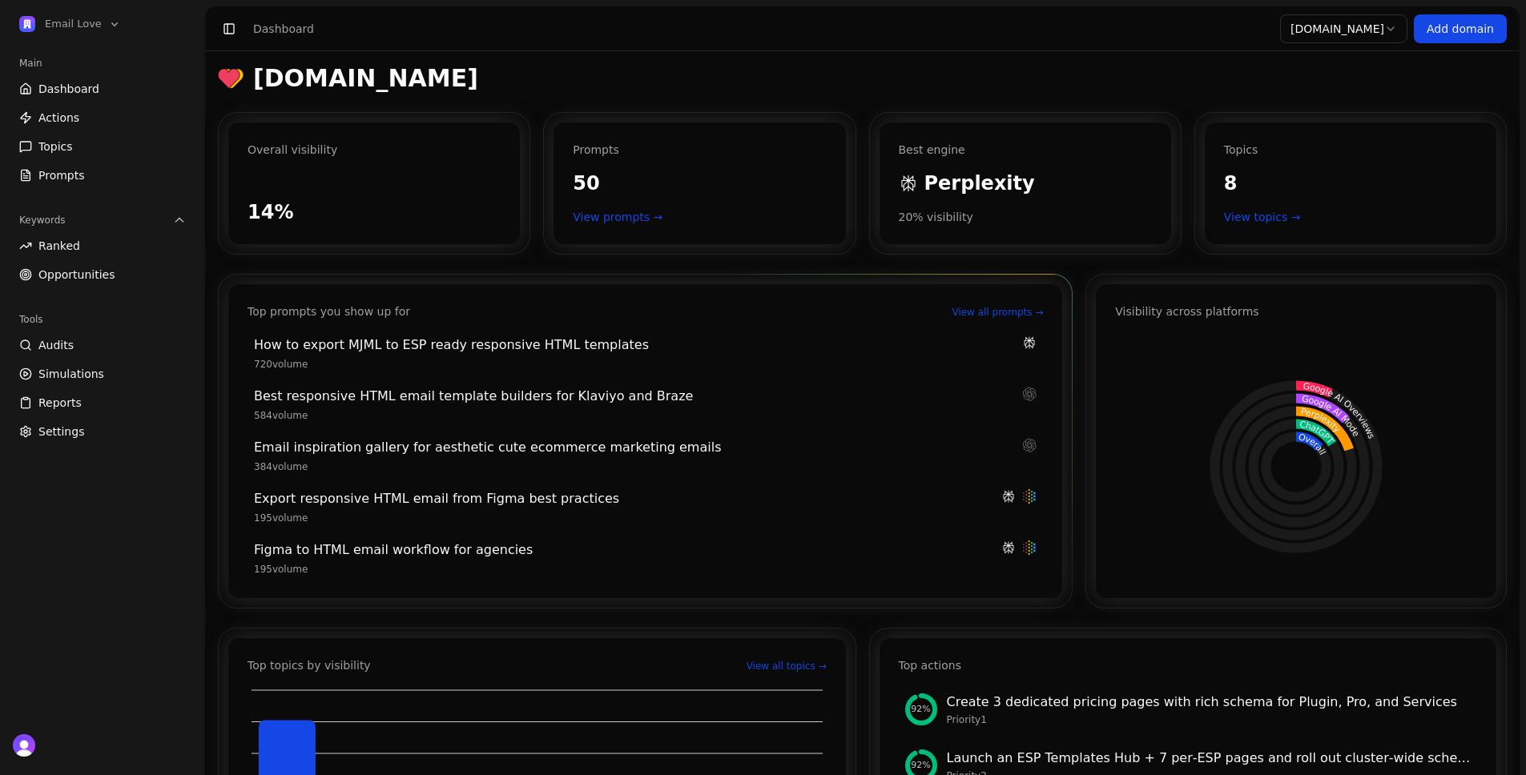
click at [970, 306] on link "View all prompts →" at bounding box center [997, 312] width 91 height 13
click at [505, 342] on div "How to export MJML to ESP ready responsive HTML templates" at bounding box center [633, 345] width 759 height 19
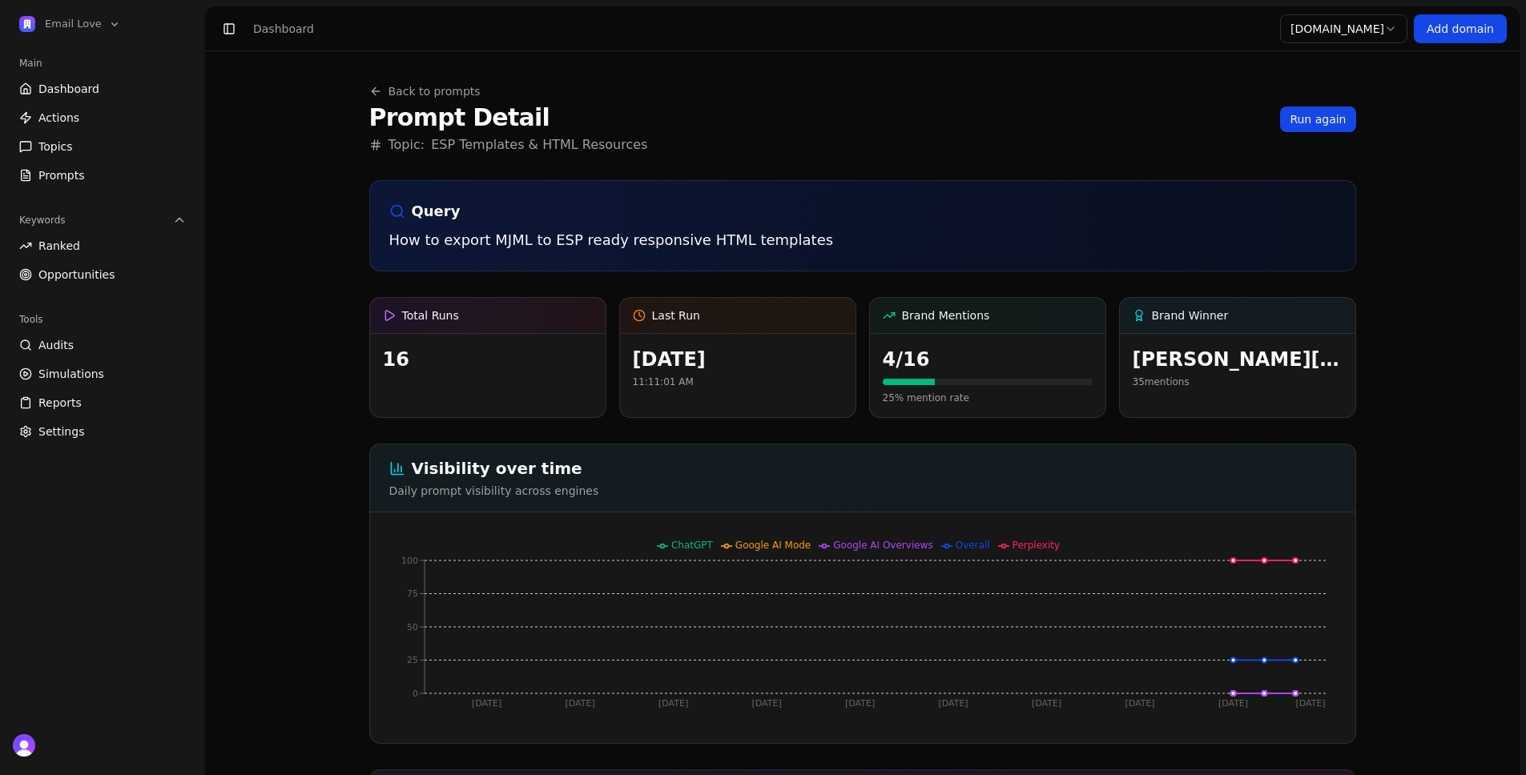
click at [512, 229] on p "How to export MJML to ESP ready responsive HTML templates" at bounding box center [862, 240] width 947 height 22
click at [519, 234] on p "How to export MJML to ESP ready responsive HTML templates" at bounding box center [862, 240] width 947 height 22
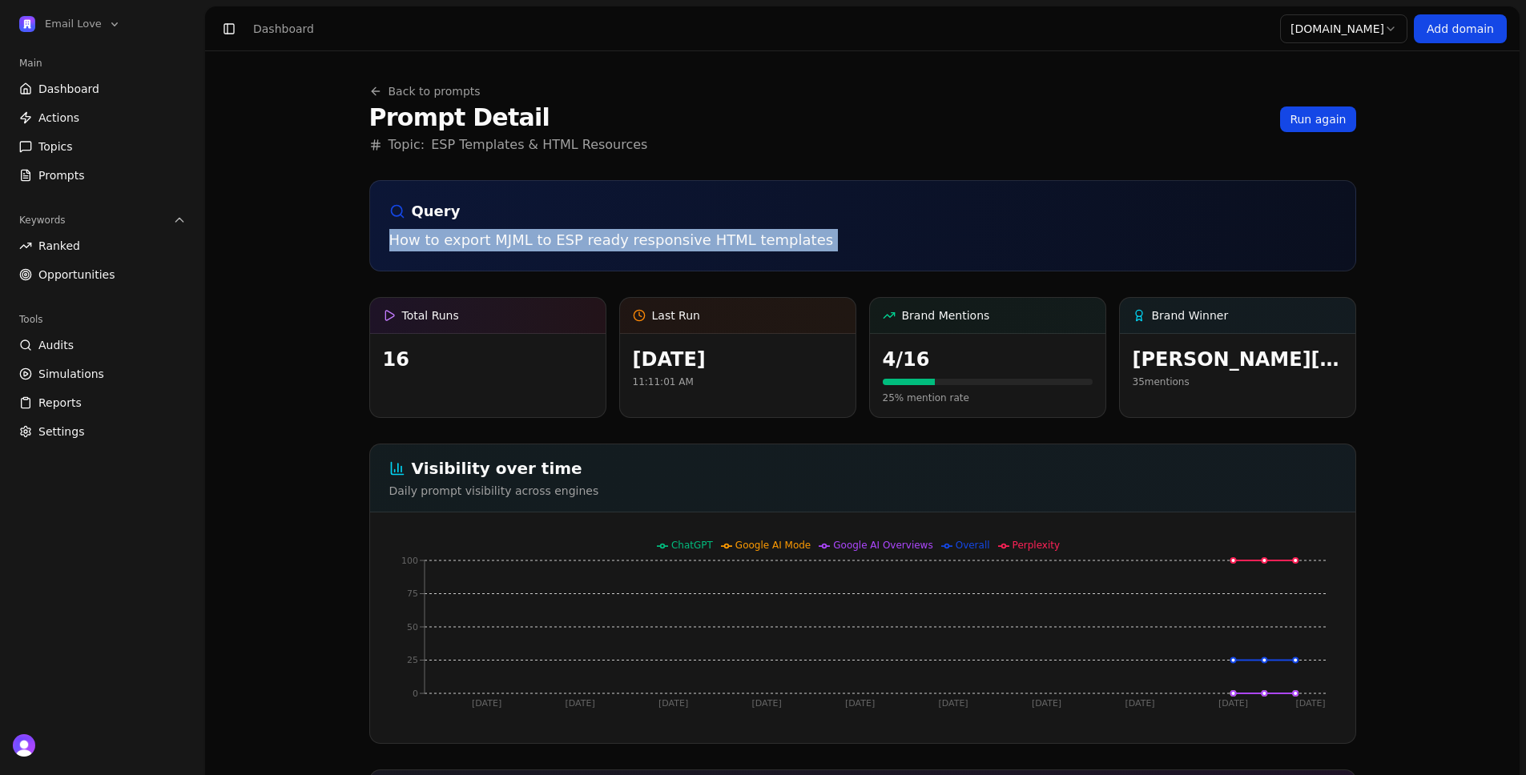
click at [519, 234] on p "How to export MJML to ESP ready responsive HTML templates" at bounding box center [862, 240] width 947 height 22
copy div "How to export MJML to ESP ready responsive HTML templates"
click at [59, 118] on span "Actions" at bounding box center [58, 118] width 41 height 16
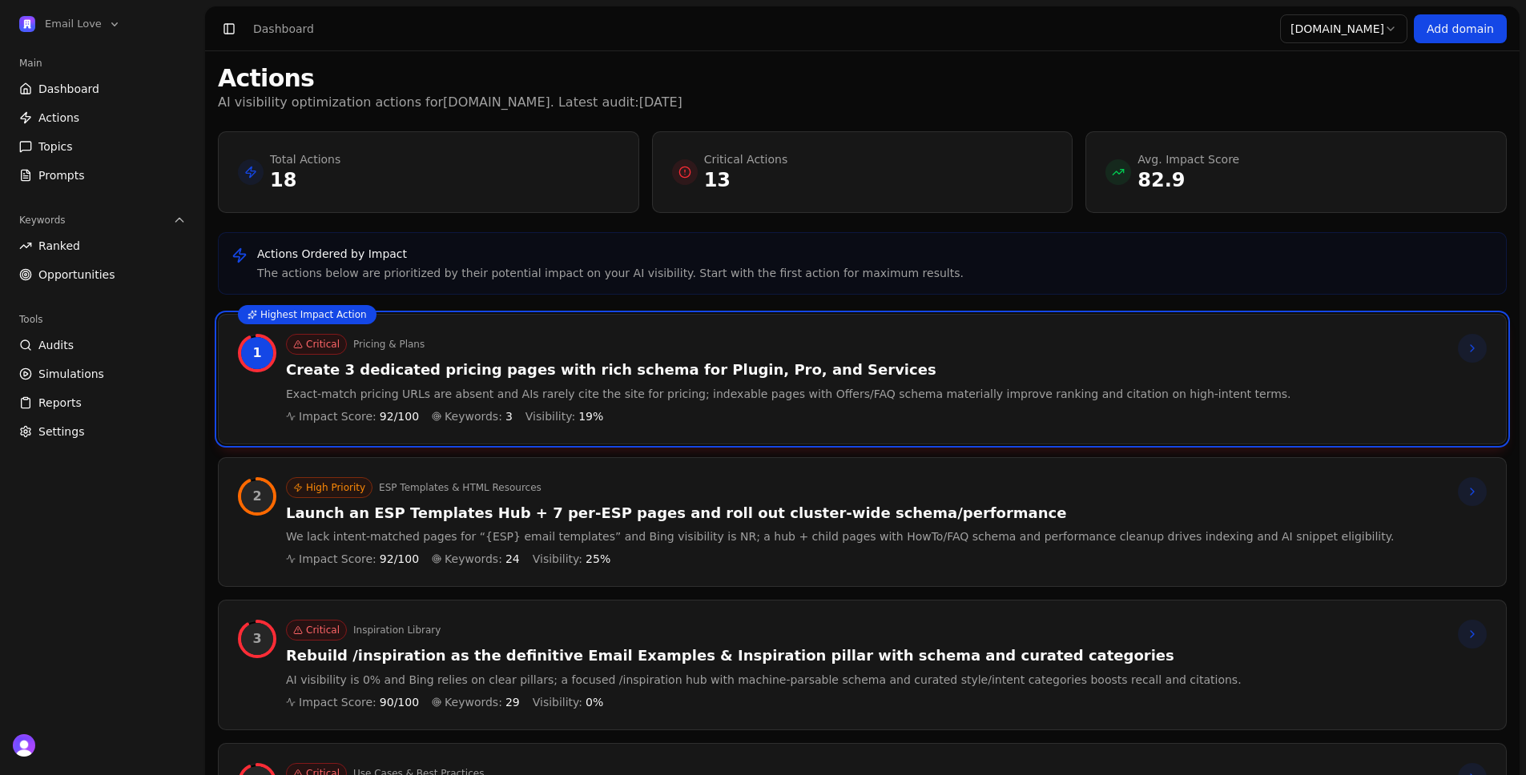
click at [728, 162] on p "Critical Actions" at bounding box center [746, 159] width 84 height 16
click at [723, 364] on h3 "Create 3 dedicated pricing pages with rich schema for Plugin, Pro, and Services" at bounding box center [788, 370] width 1005 height 18
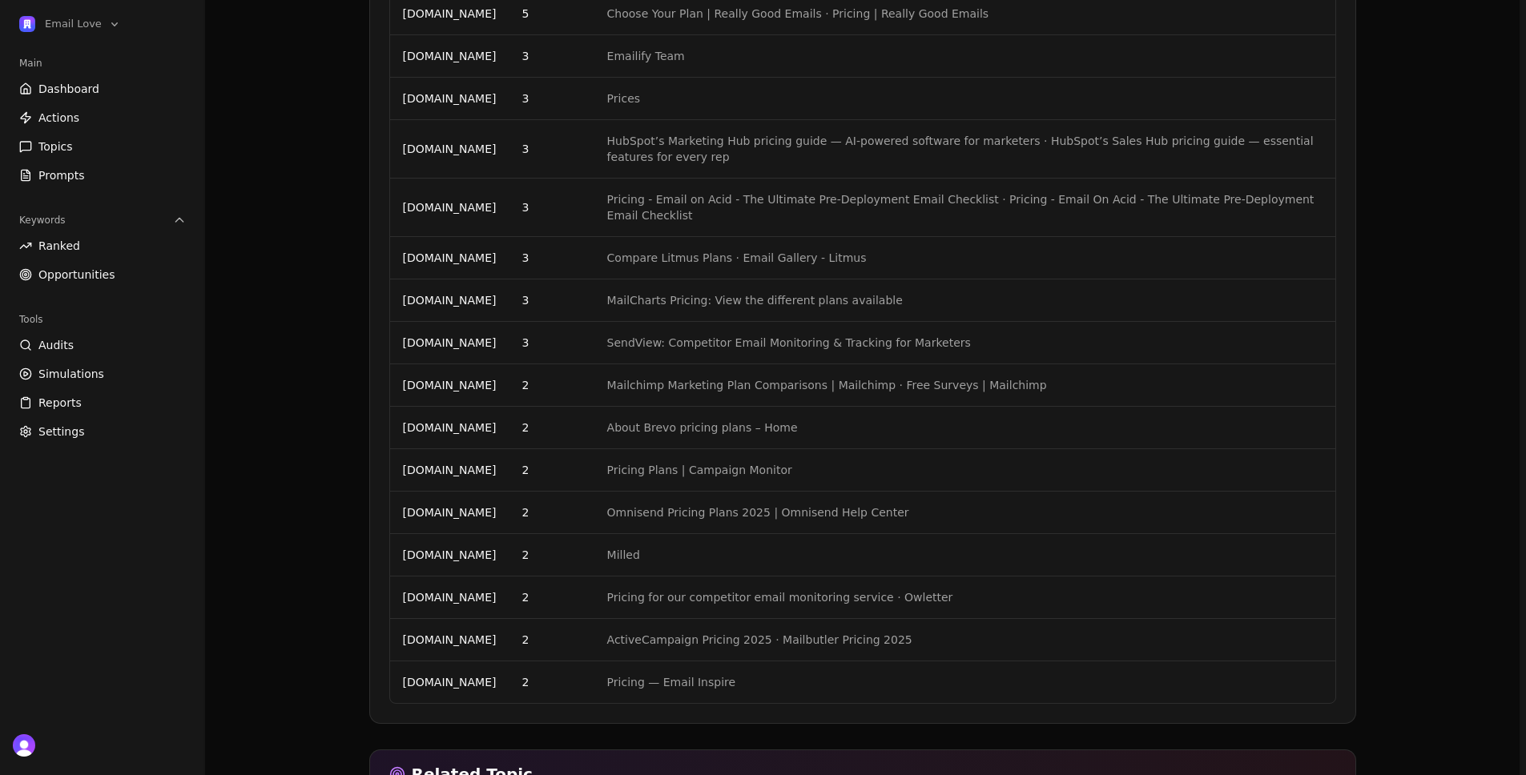
scroll to position [2032, 0]
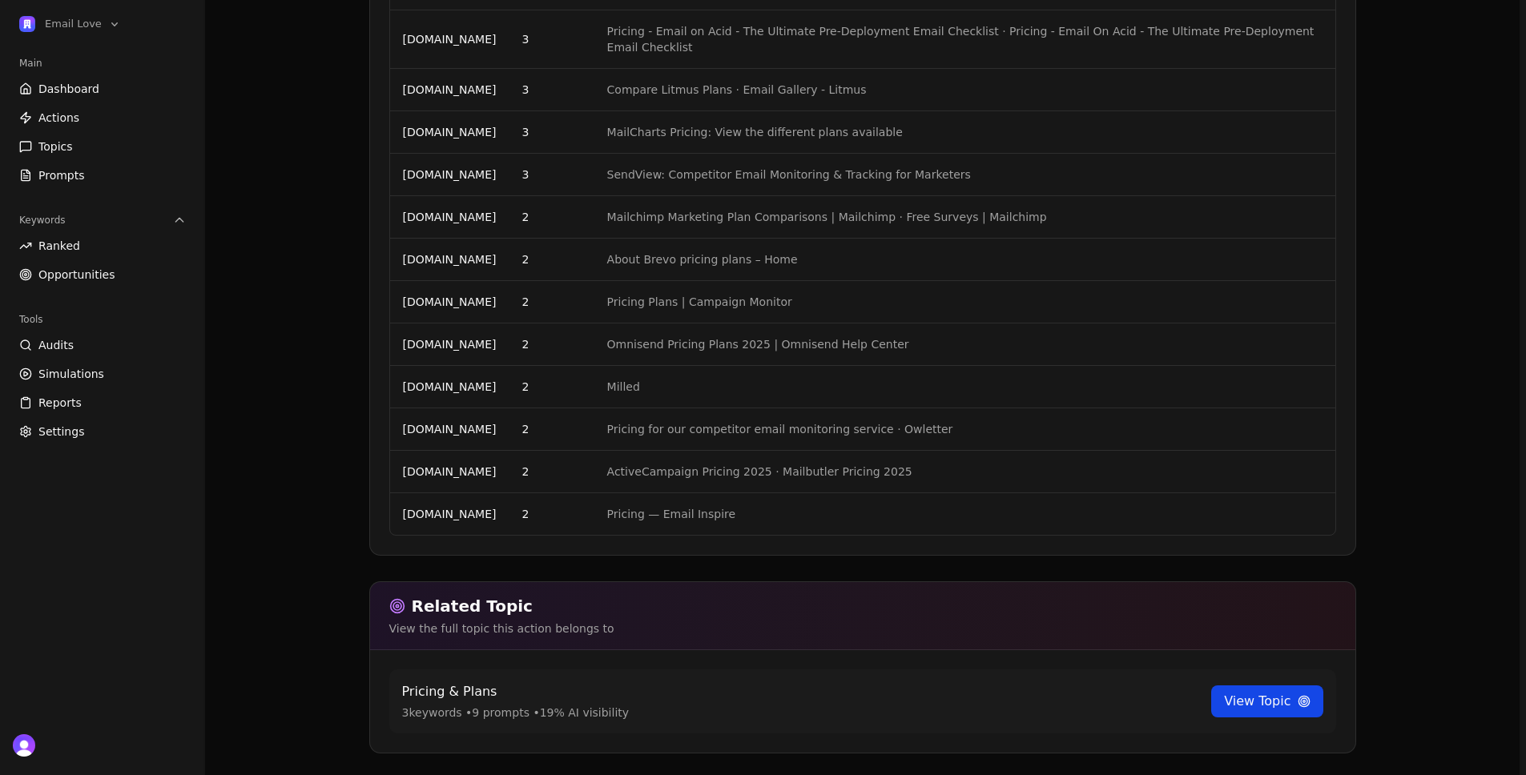
click at [1290, 686] on link "View Topic" at bounding box center [1266, 702] width 111 height 32
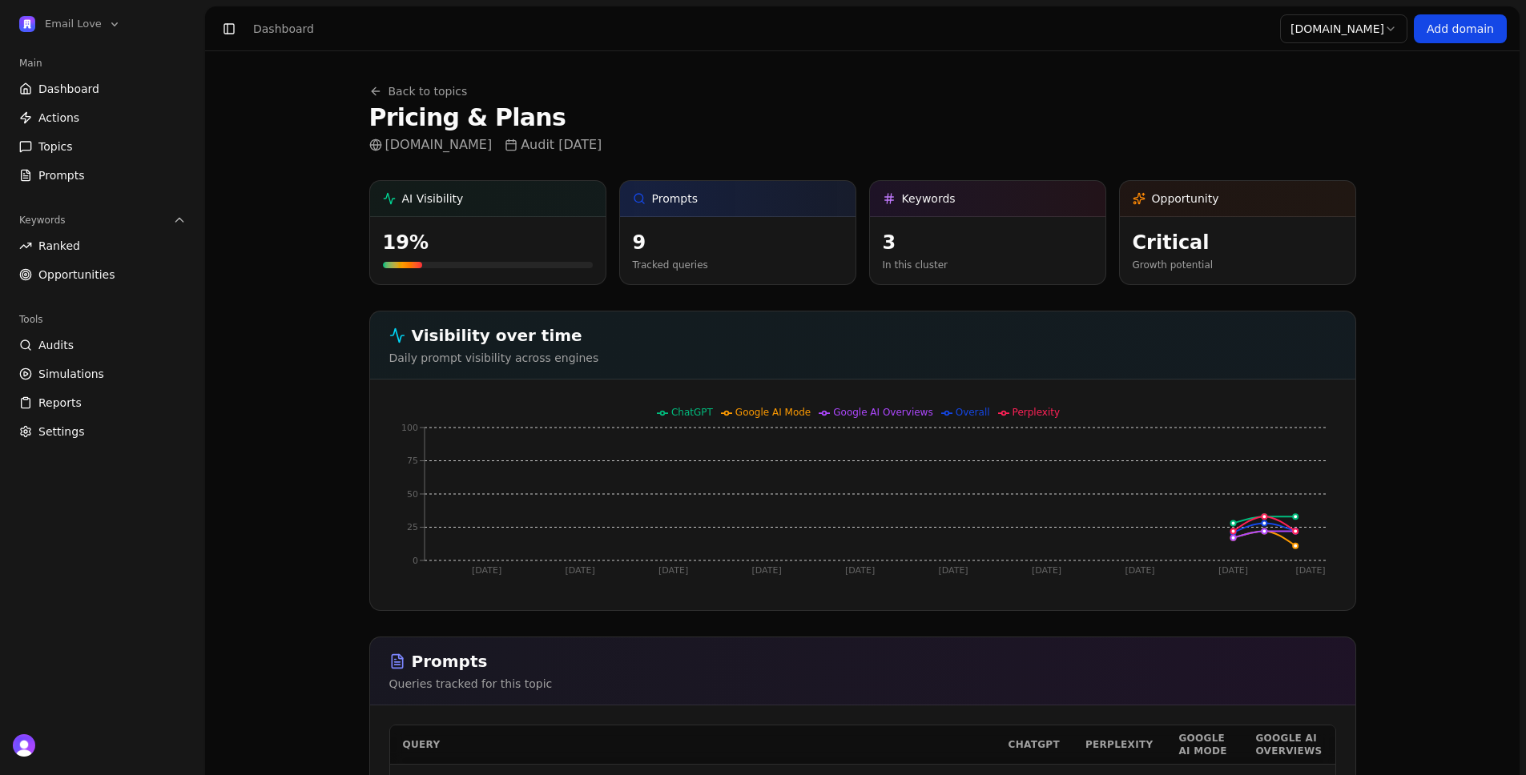
scroll to position [2032, 0]
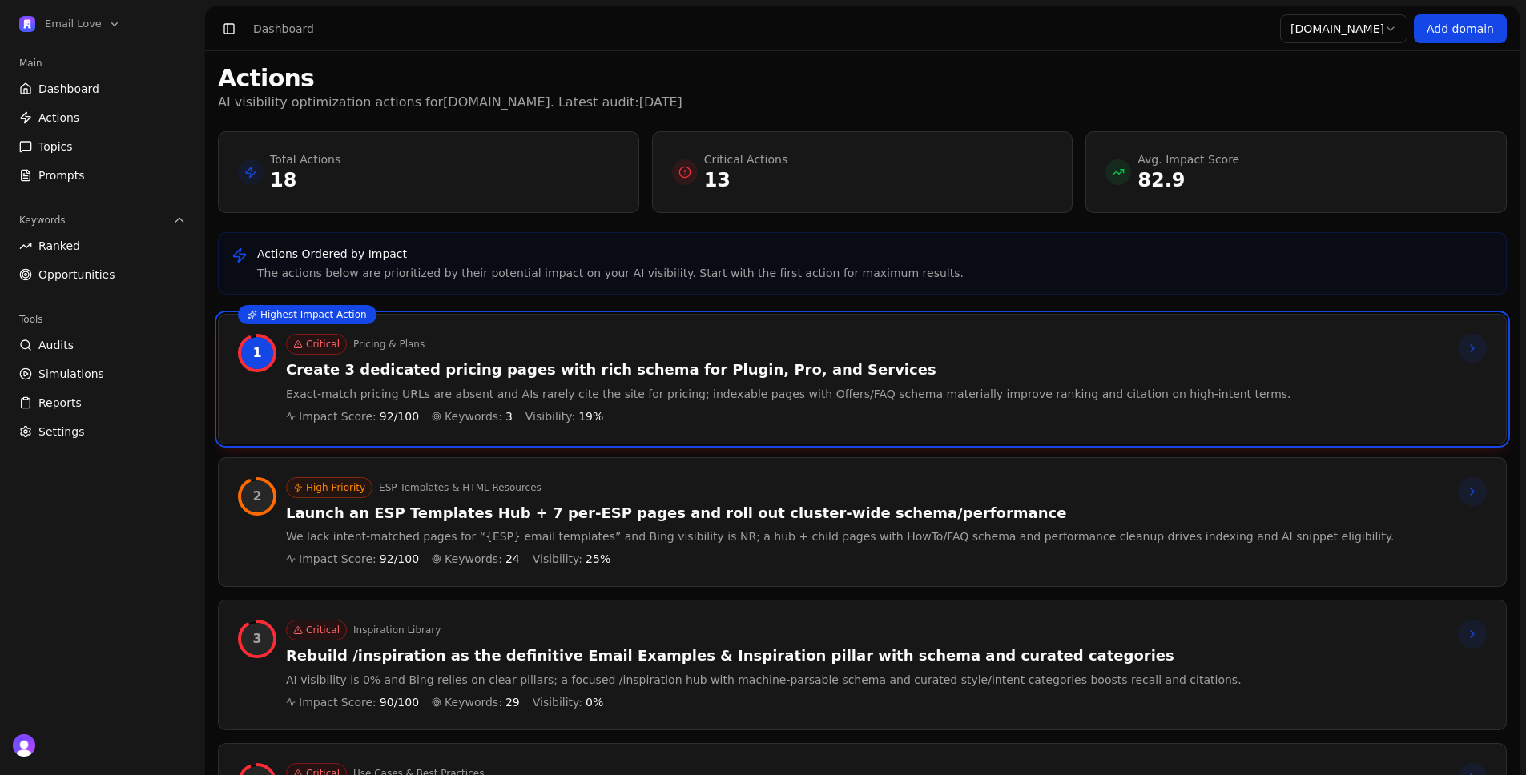
click at [63, 90] on span "Dashboard" at bounding box center [68, 89] width 61 height 16
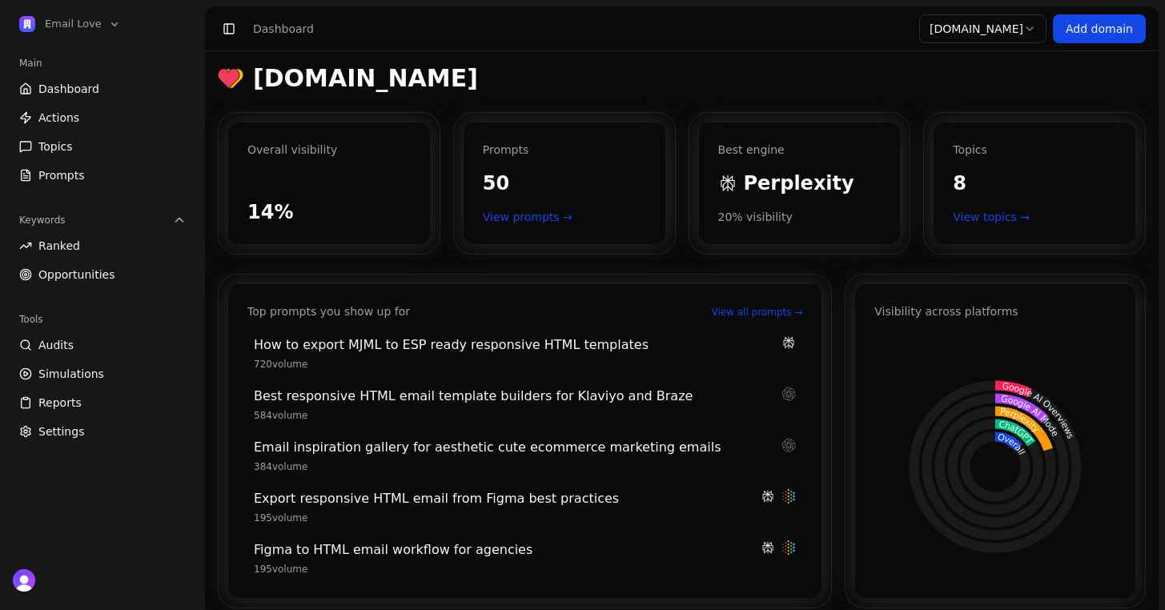
click at [66, 118] on span "Actions" at bounding box center [58, 118] width 41 height 16
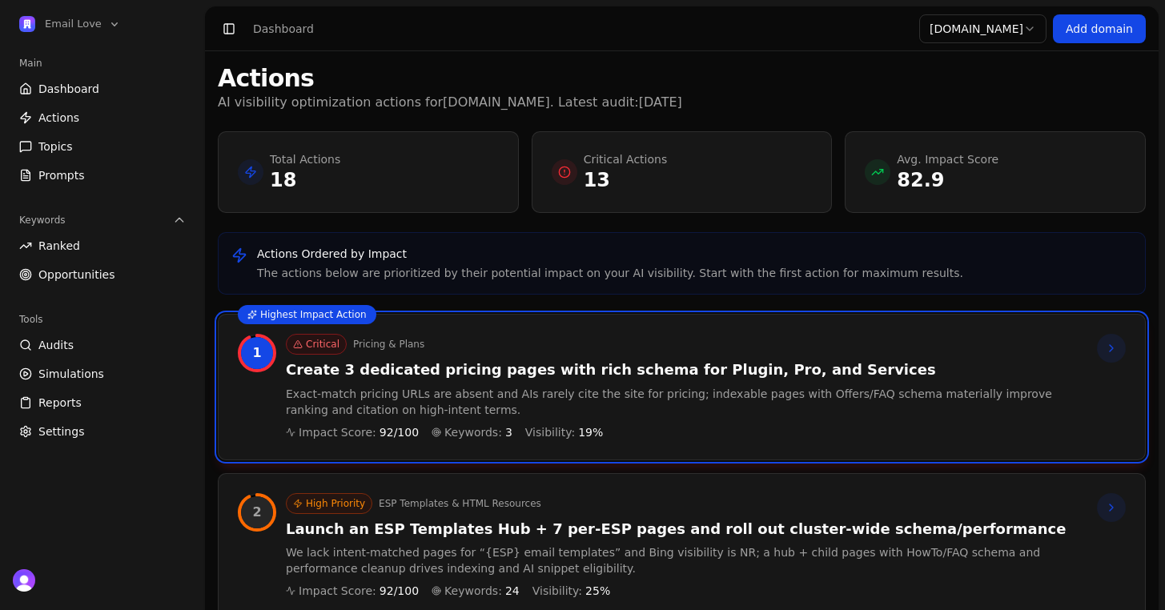
click at [74, 116] on span "Actions" at bounding box center [58, 118] width 41 height 16
click at [48, 76] on link "Dashboard" at bounding box center [102, 89] width 179 height 26
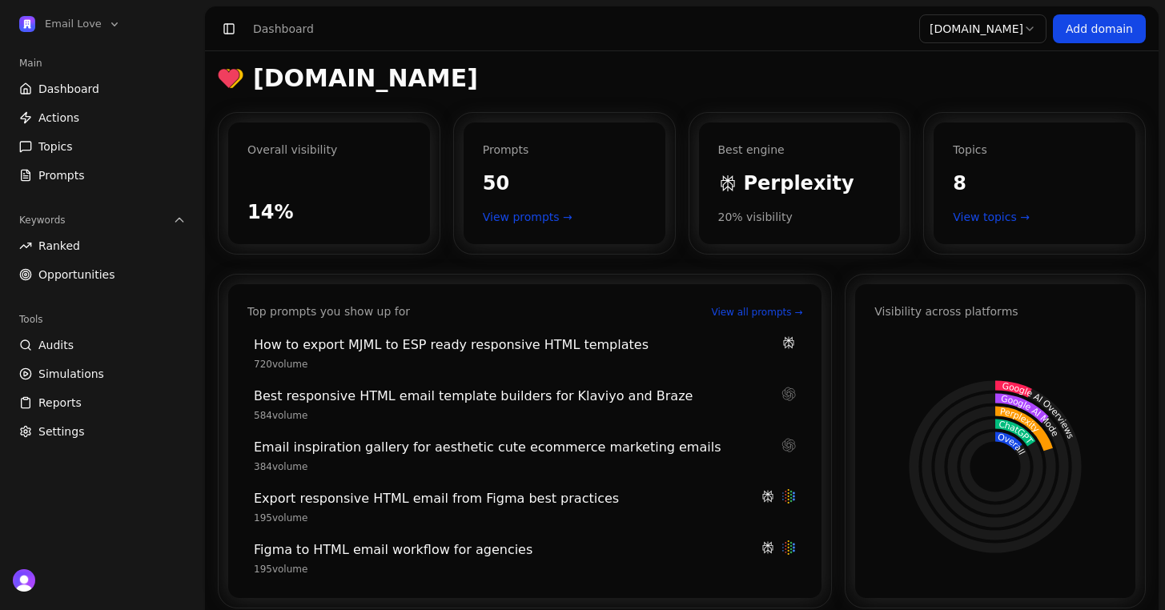
click at [73, 113] on span "Actions" at bounding box center [58, 118] width 41 height 16
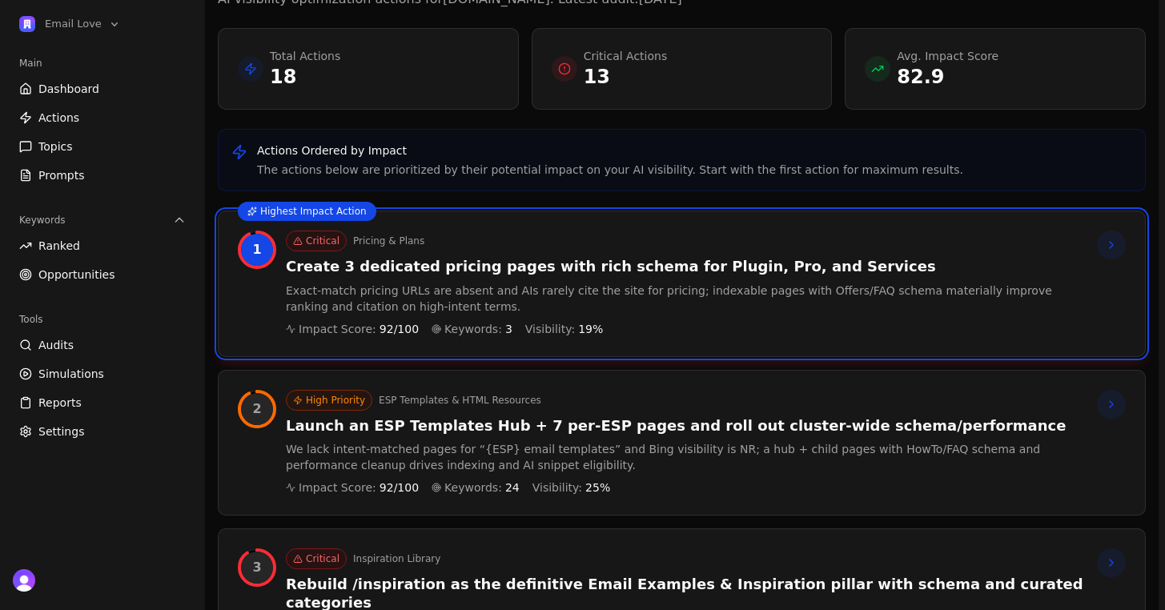
scroll to position [121, 0]
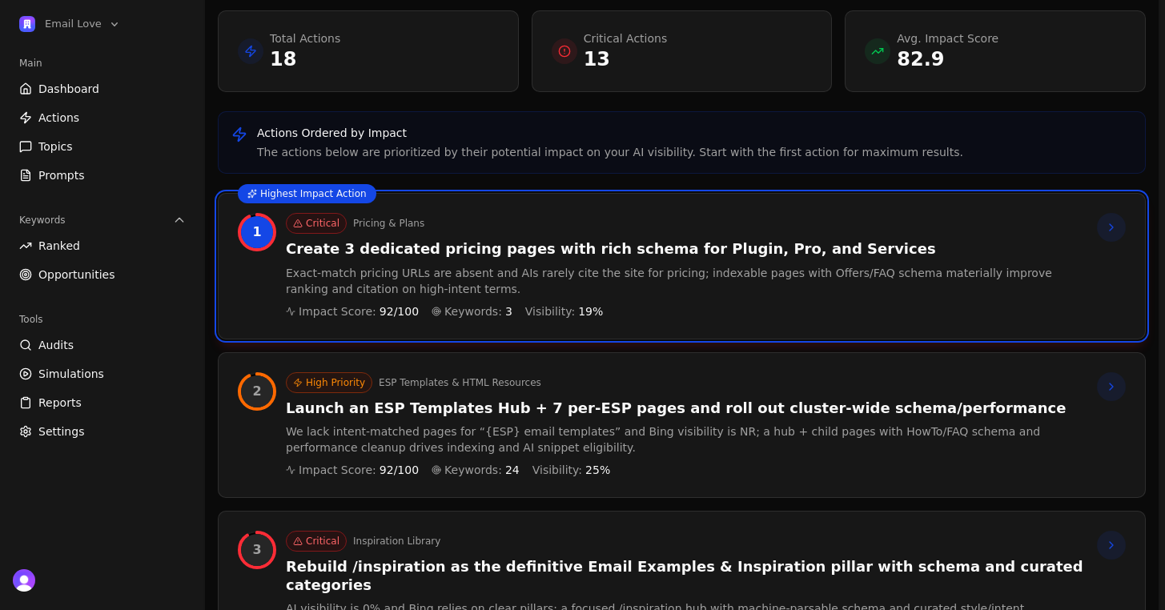
click at [1113, 231] on icon at bounding box center [1111, 227] width 13 height 13
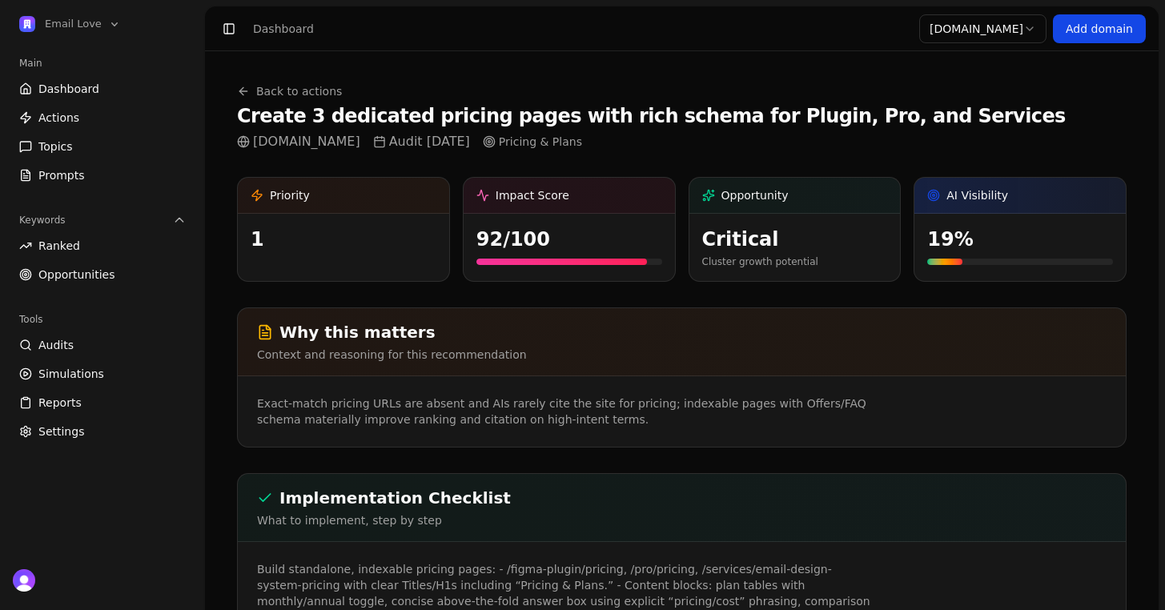
click at [244, 91] on icon at bounding box center [242, 91] width 7 height 0
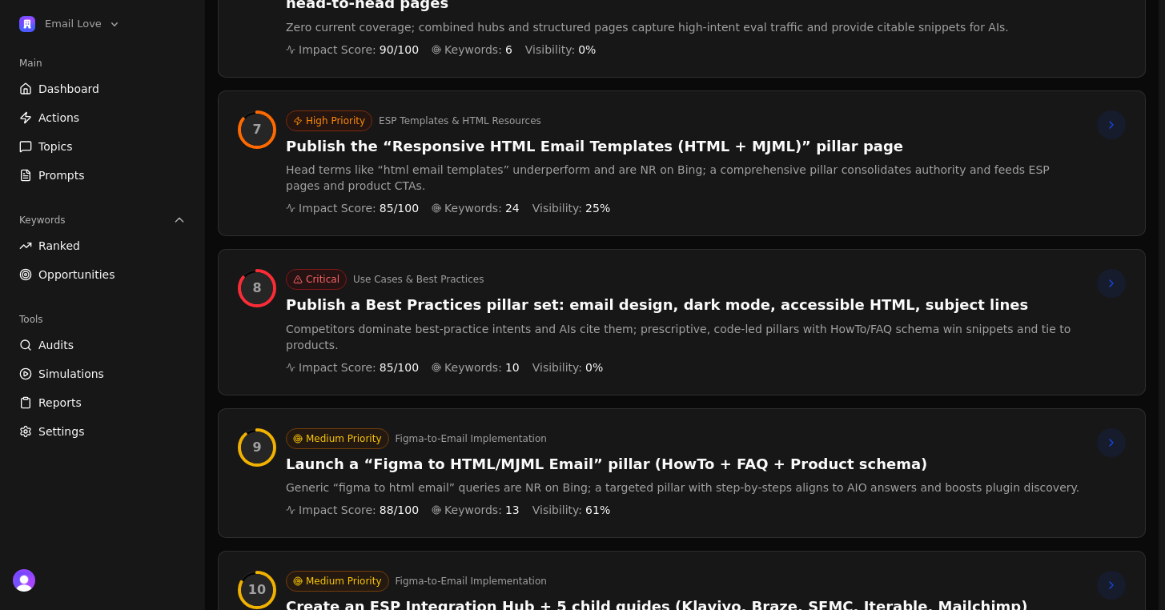
scroll to position [1250, 0]
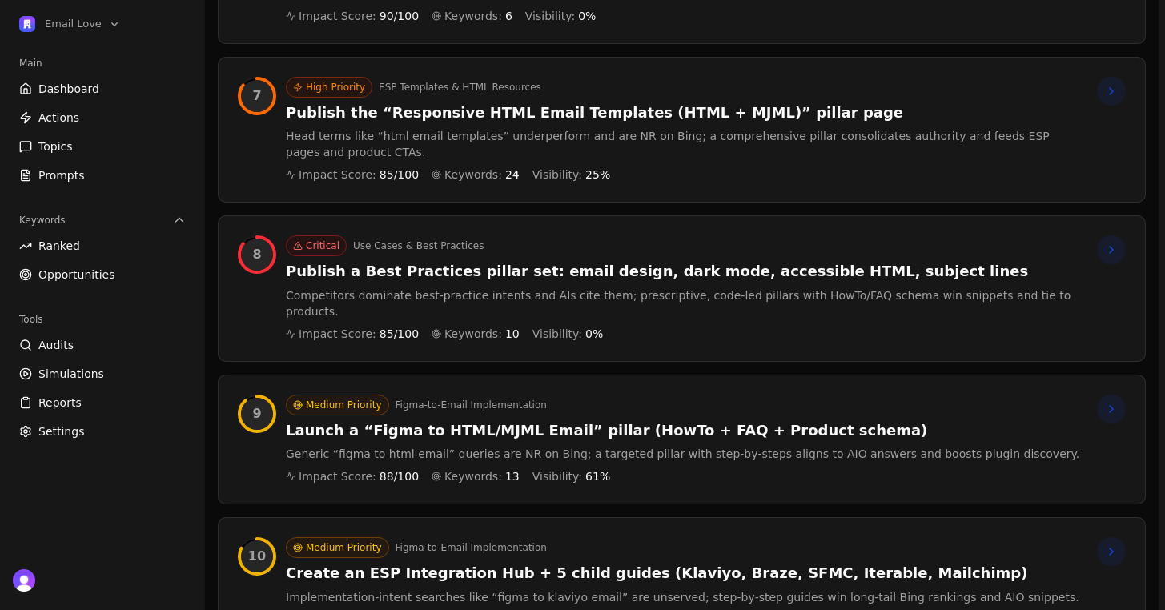
click at [677, 446] on p "Generic “figma to html email” queries are NR on Bing; a targeted pillar with st…" at bounding box center [683, 454] width 794 height 16
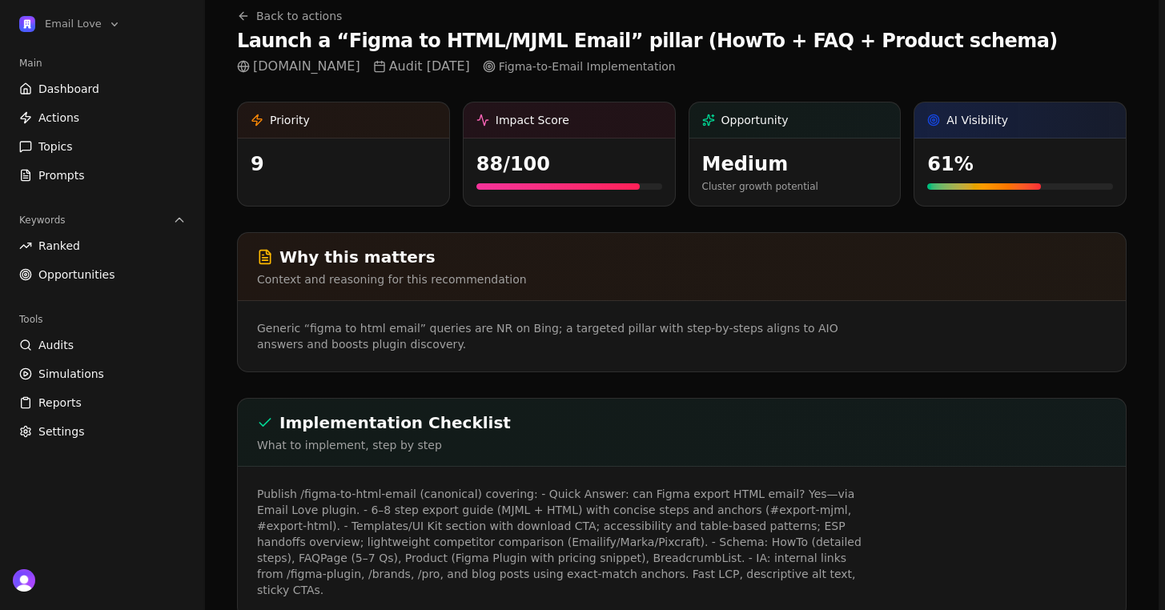
scroll to position [171, 0]
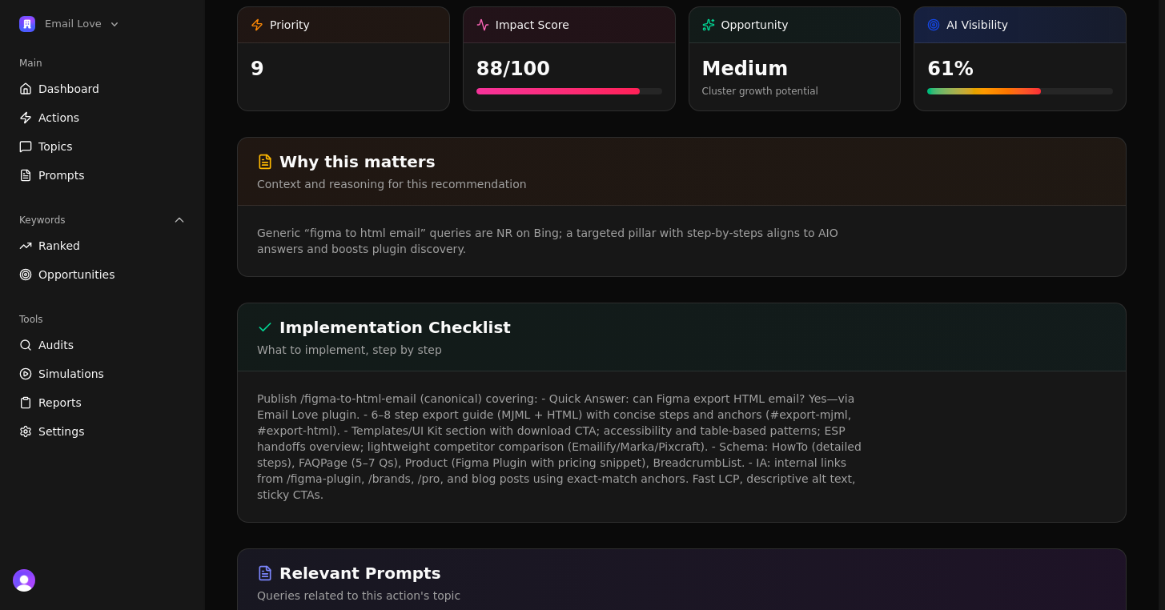
click at [136, 174] on link "Prompts" at bounding box center [102, 176] width 179 height 26
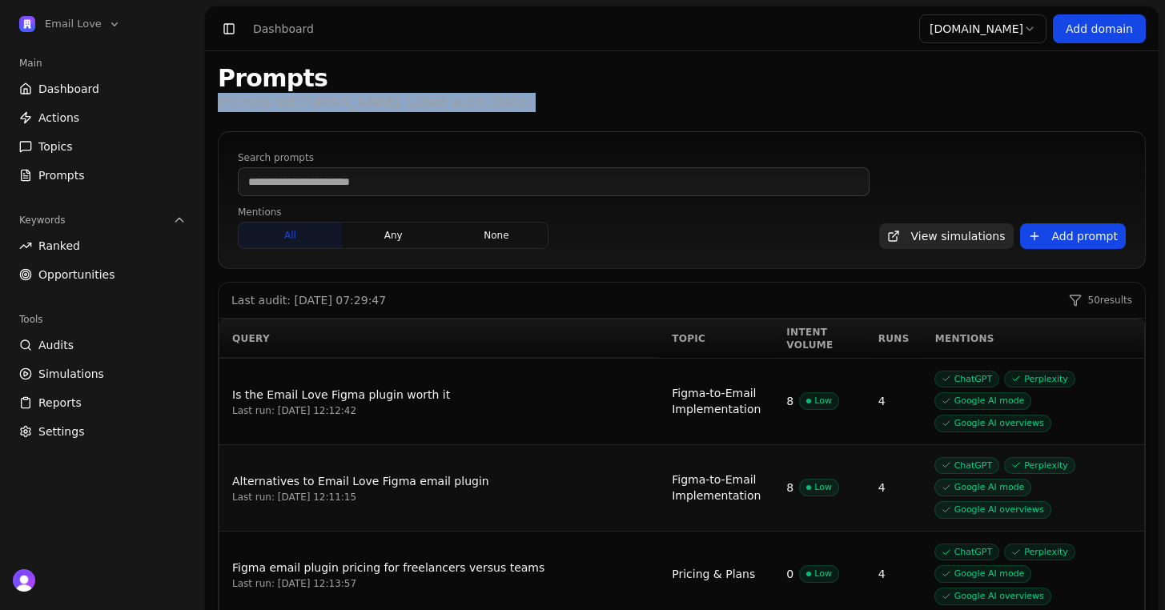
drag, startPoint x: 216, startPoint y: 107, endPoint x: 562, endPoint y: 112, distance: 346.1
click at [636, 109] on div "Prompts Prompts for [DOMAIN_NAME] . Latest audit: [DATE]" at bounding box center [682, 88] width 928 height 48
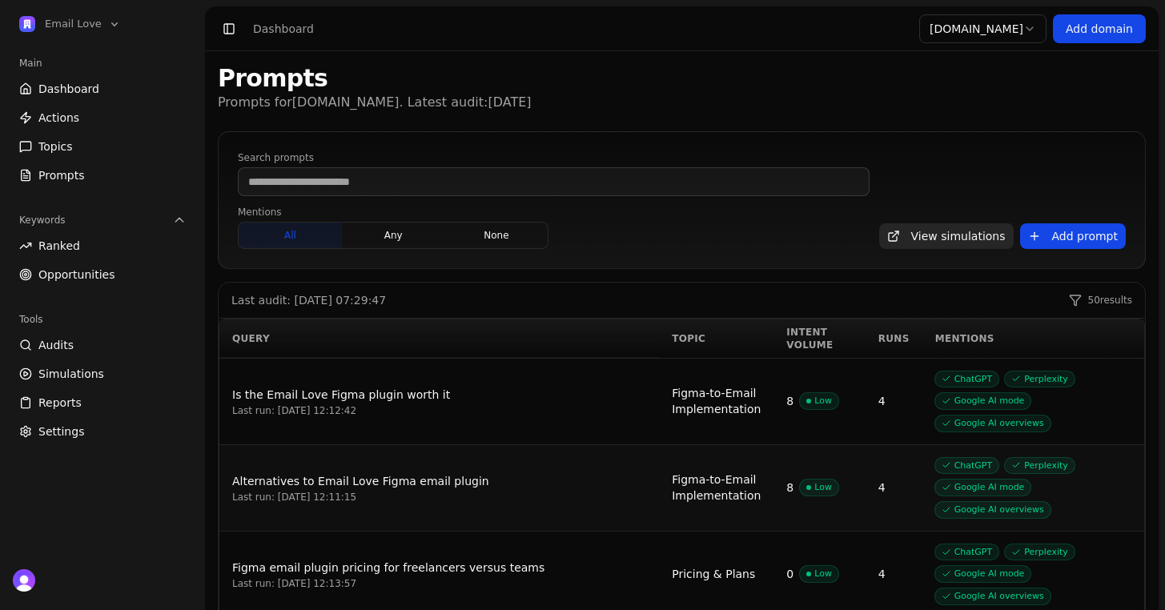
click at [63, 167] on span "Prompts" at bounding box center [61, 175] width 46 height 16
click at [1073, 239] on button "Add prompt" at bounding box center [1073, 236] width 106 height 26
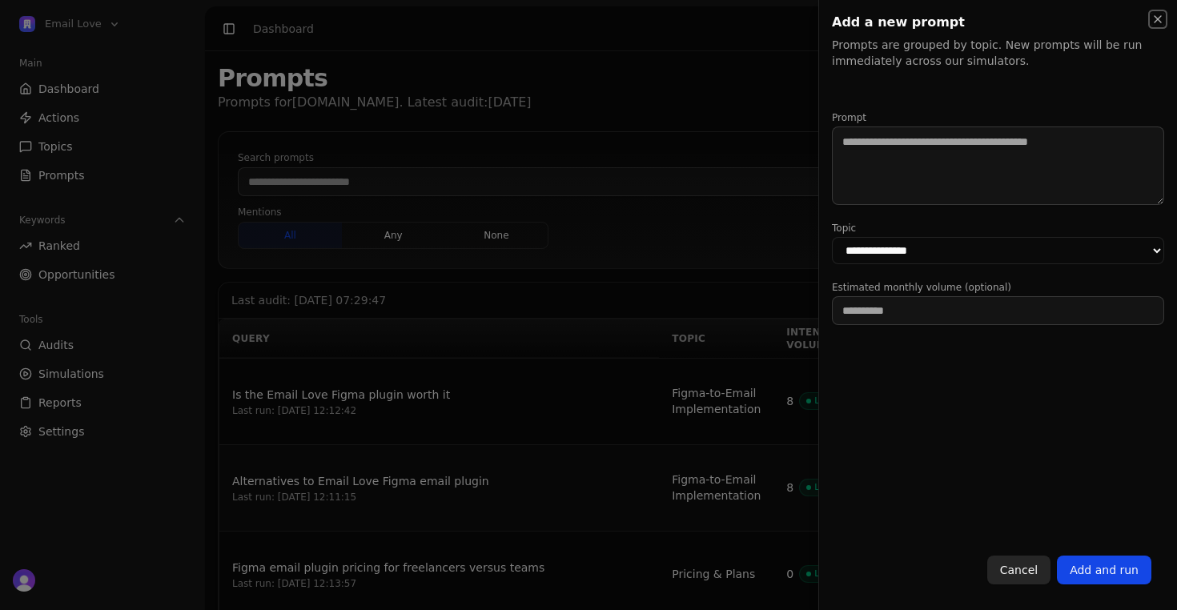
click at [1157, 20] on icon "button" at bounding box center [1158, 19] width 13 height 13
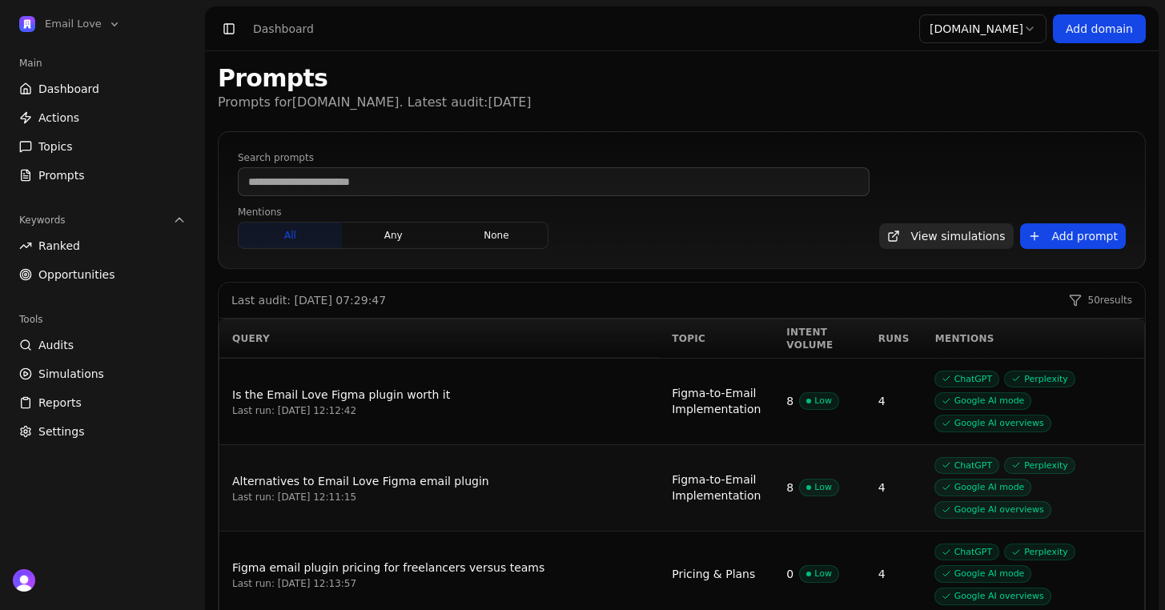
click at [394, 233] on button "any" at bounding box center [393, 236] width 103 height 26
click at [310, 242] on button "all" at bounding box center [290, 236] width 103 height 26
click at [133, 93] on link "Dashboard" at bounding box center [102, 89] width 179 height 26
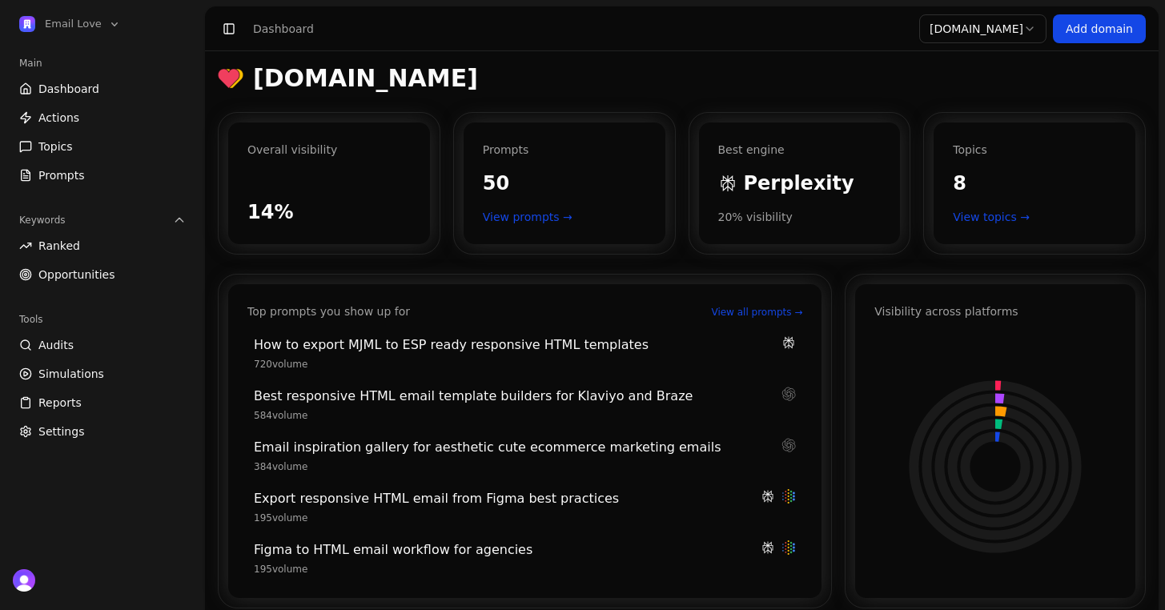
click at [84, 113] on link "Actions" at bounding box center [102, 118] width 179 height 26
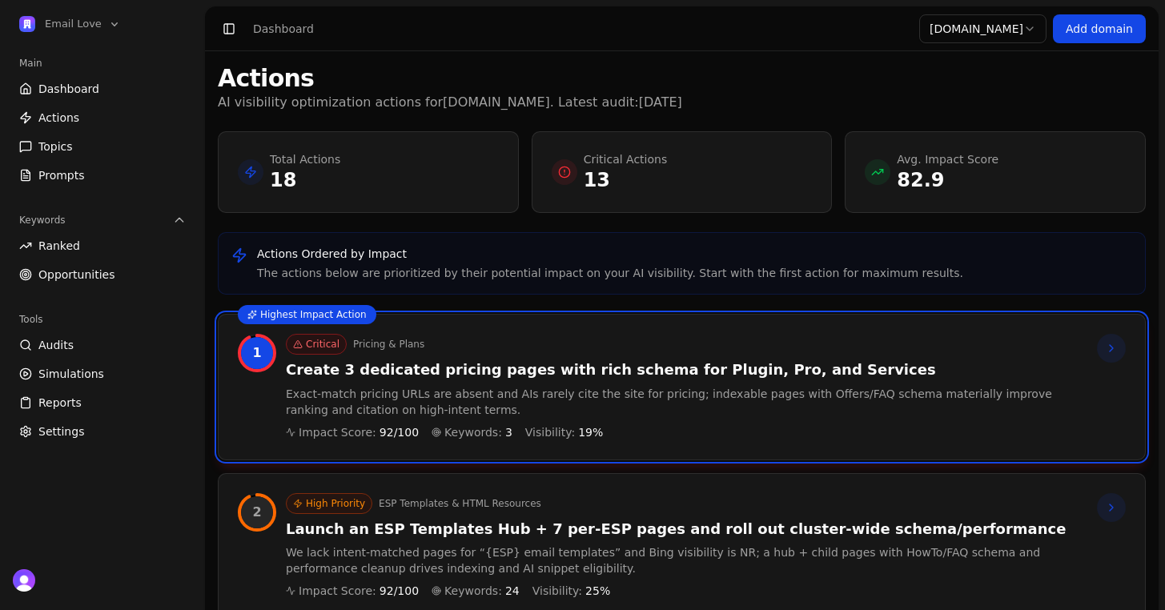
click at [94, 90] on span "Dashboard" at bounding box center [68, 89] width 61 height 16
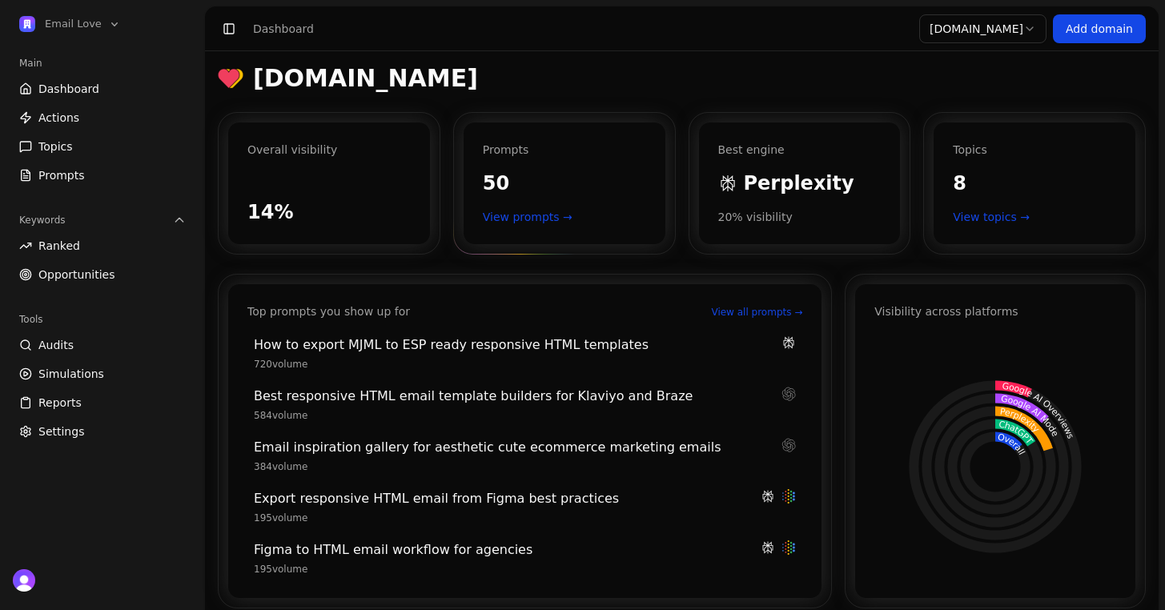
click at [542, 219] on link "View prompts →" at bounding box center [564, 217] width 163 height 16
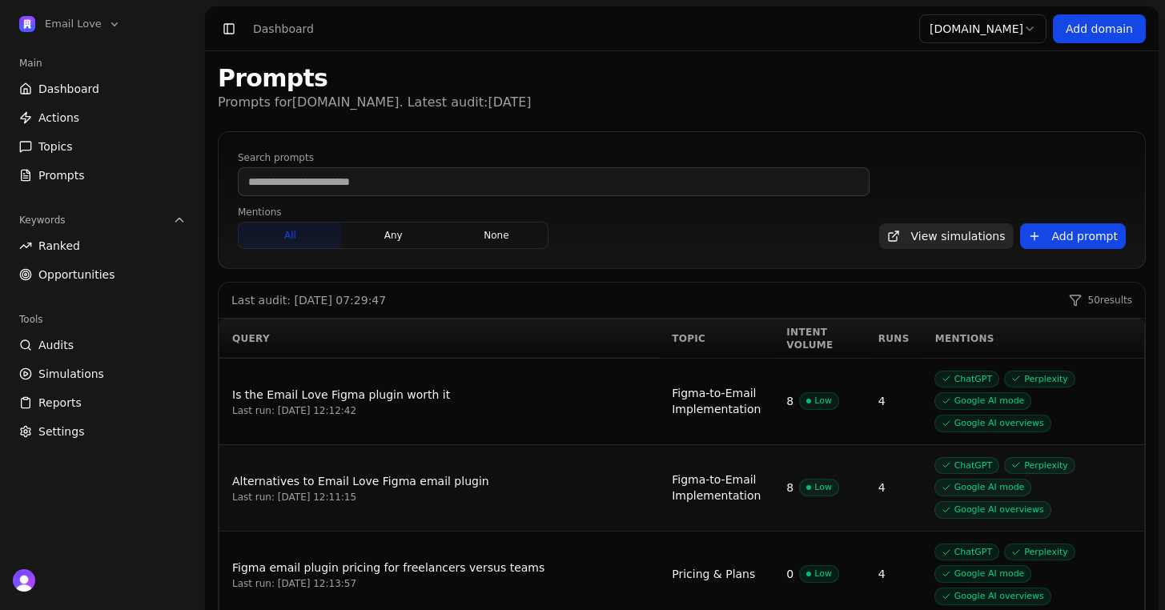
click at [88, 177] on link "Prompts" at bounding box center [102, 176] width 179 height 26
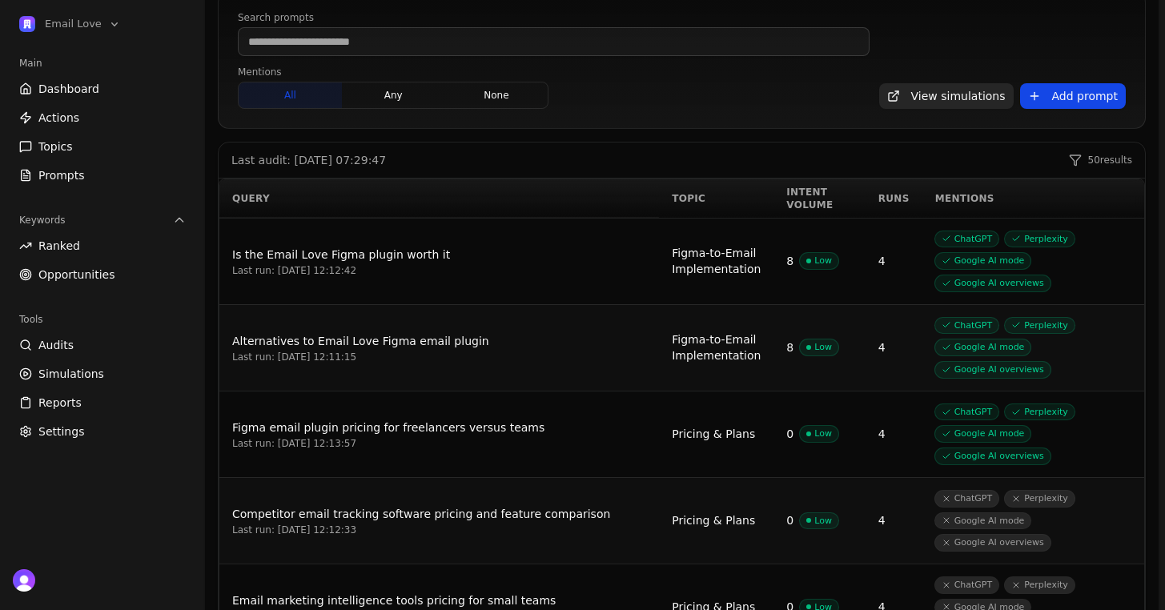
scroll to position [141, 0]
click at [880, 196] on div "Runs" at bounding box center [894, 197] width 31 height 13
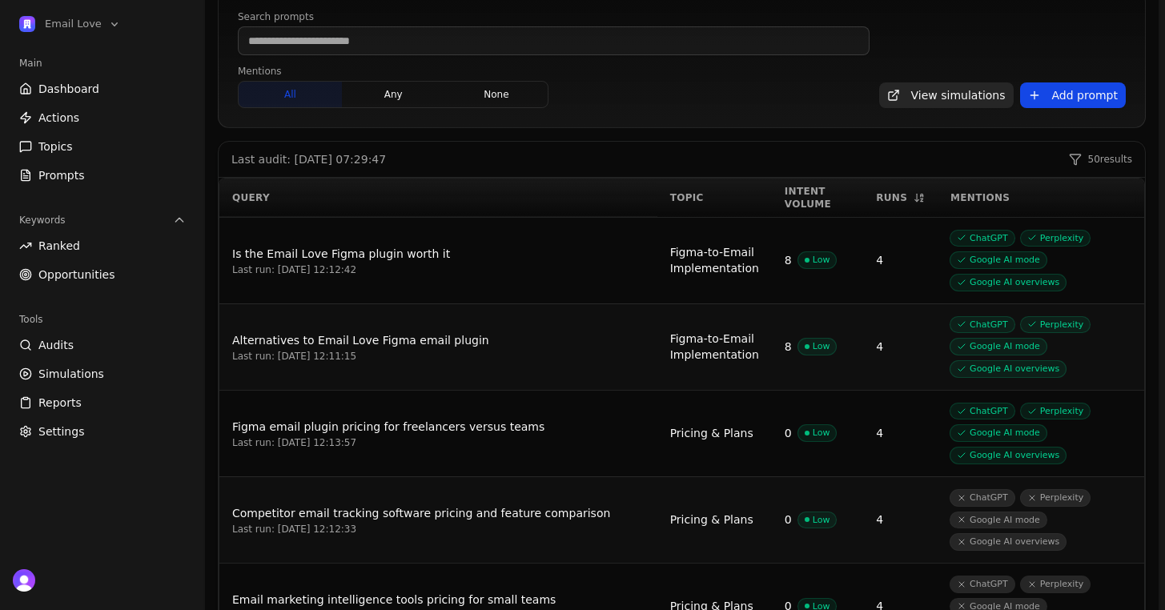
click at [880, 196] on div "Runs" at bounding box center [900, 197] width 49 height 13
click at [772, 207] on th "Intent Volume" at bounding box center [817, 198] width 91 height 38
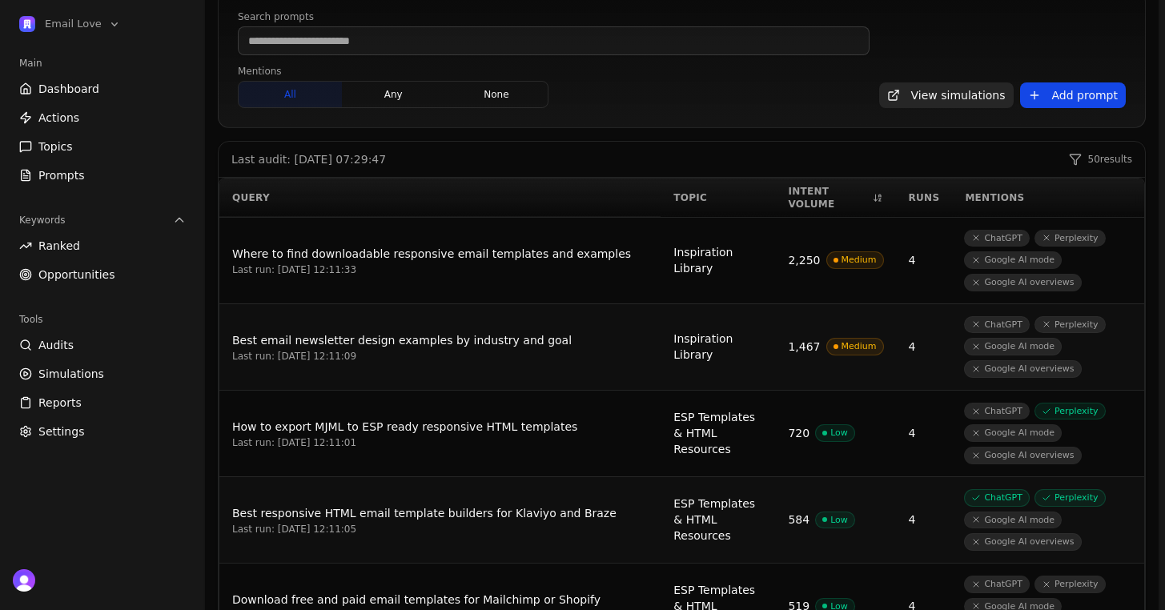
scroll to position [12, 0]
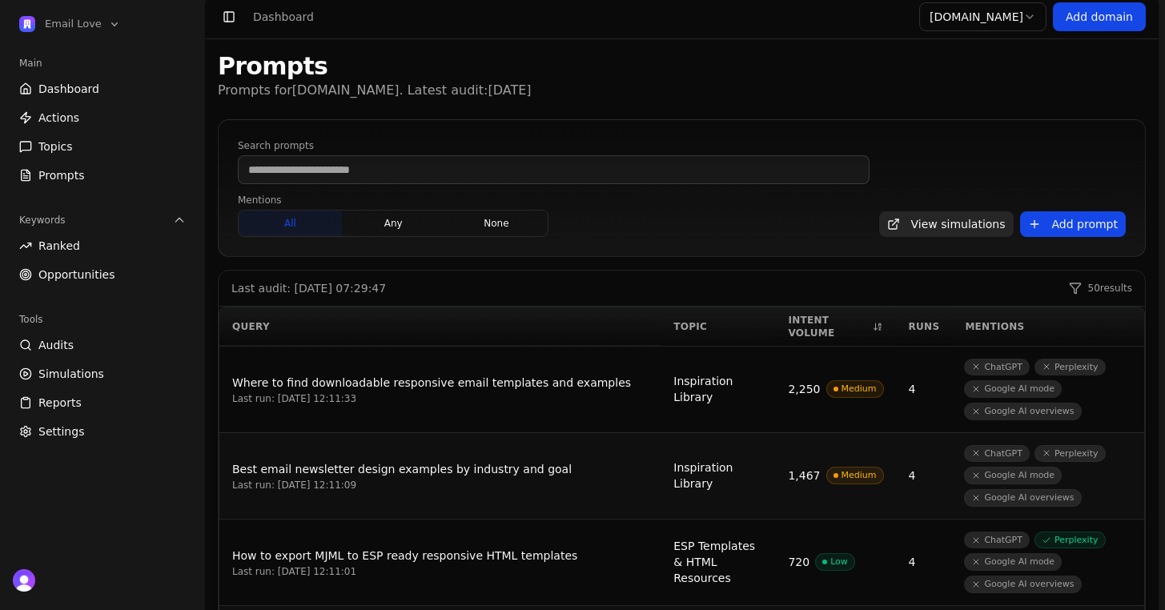
click at [1014, 163] on div "Search prompts Mentions all any none View simulations Add prompt" at bounding box center [682, 188] width 888 height 98
click at [1045, 226] on button "Add prompt" at bounding box center [1073, 224] width 106 height 26
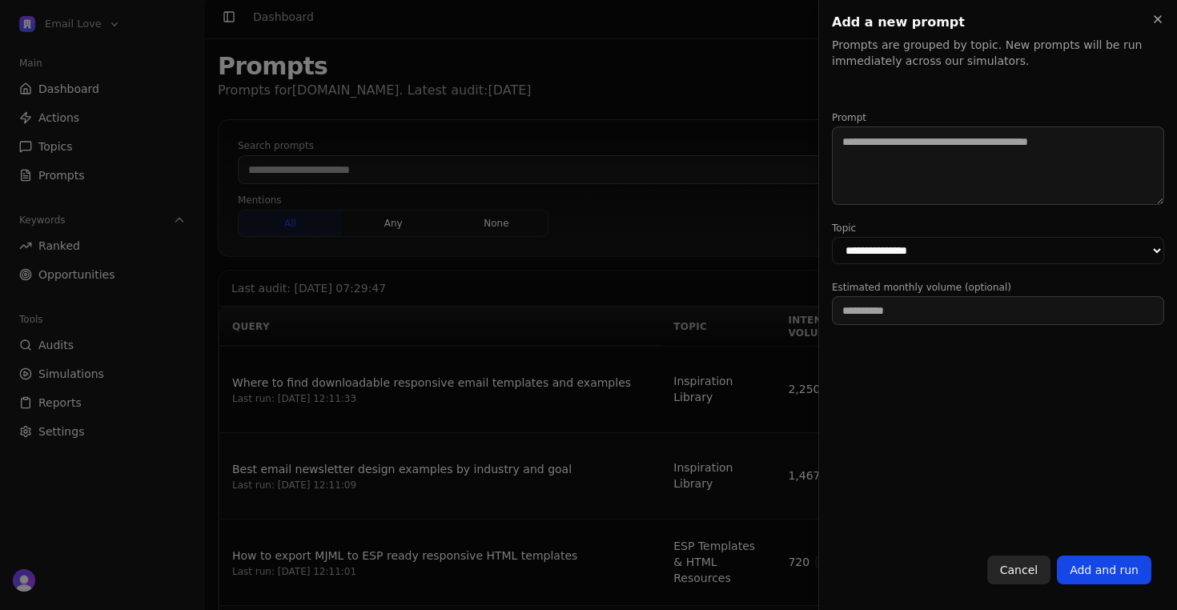
click at [1020, 246] on select "**********" at bounding box center [998, 250] width 332 height 27
click at [995, 256] on select "**********" at bounding box center [998, 250] width 332 height 27
click at [832, 237] on select "**********" at bounding box center [998, 250] width 332 height 27
click at [1150, 21] on h2 "Add a new prompt" at bounding box center [998, 22] width 332 height 19
click at [1159, 13] on icon "button" at bounding box center [1158, 19] width 13 height 13
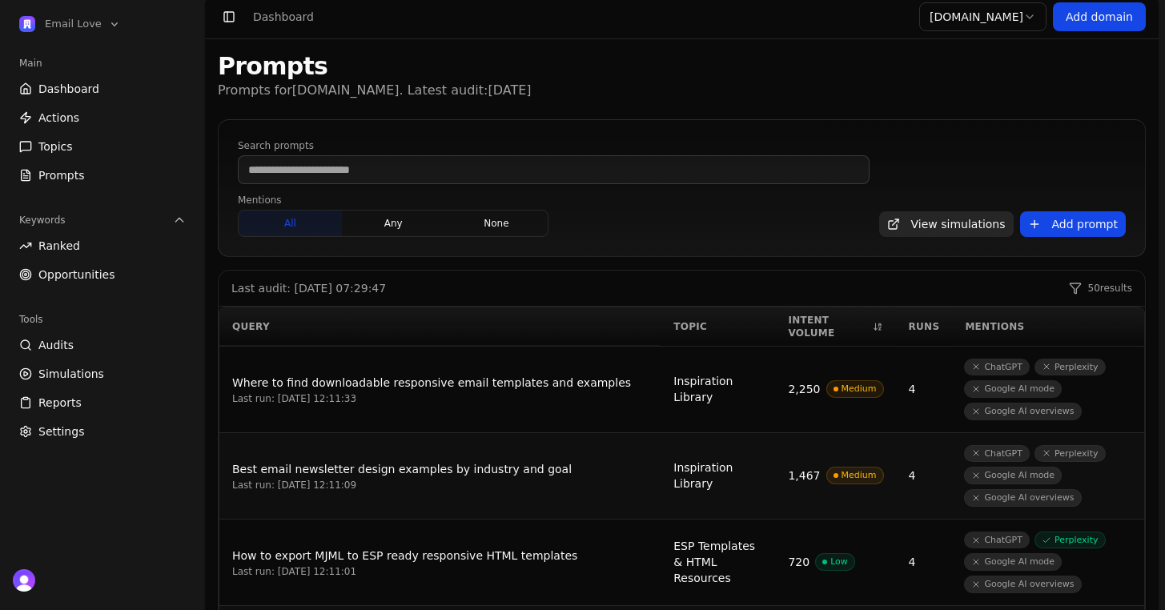
click at [1105, 290] on span "50 results" at bounding box center [1111, 288] width 44 height 13
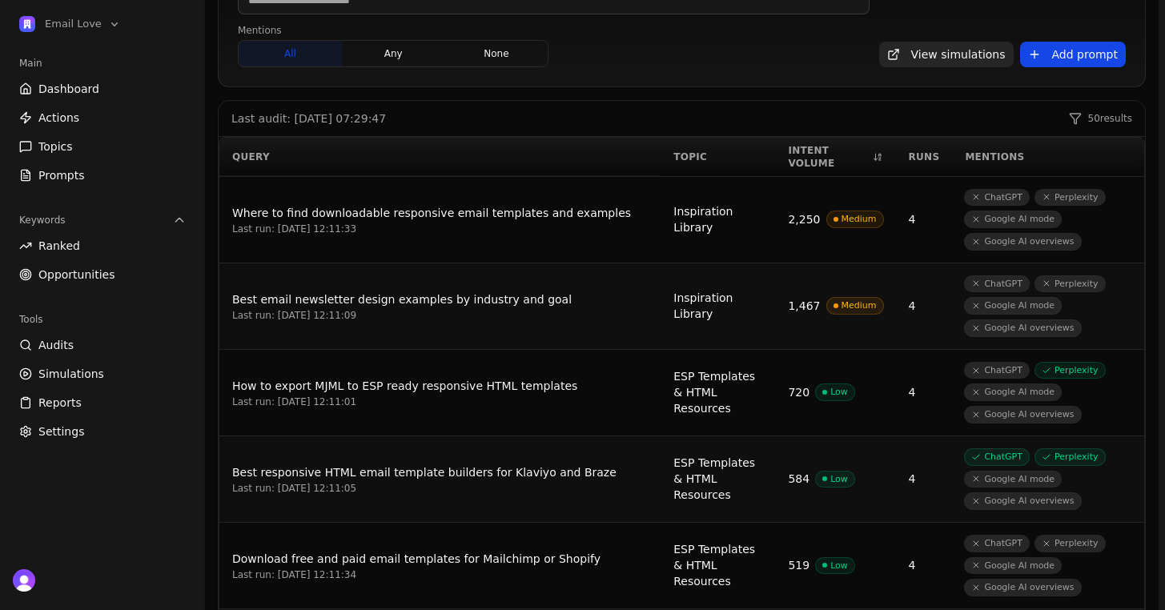
scroll to position [0, 0]
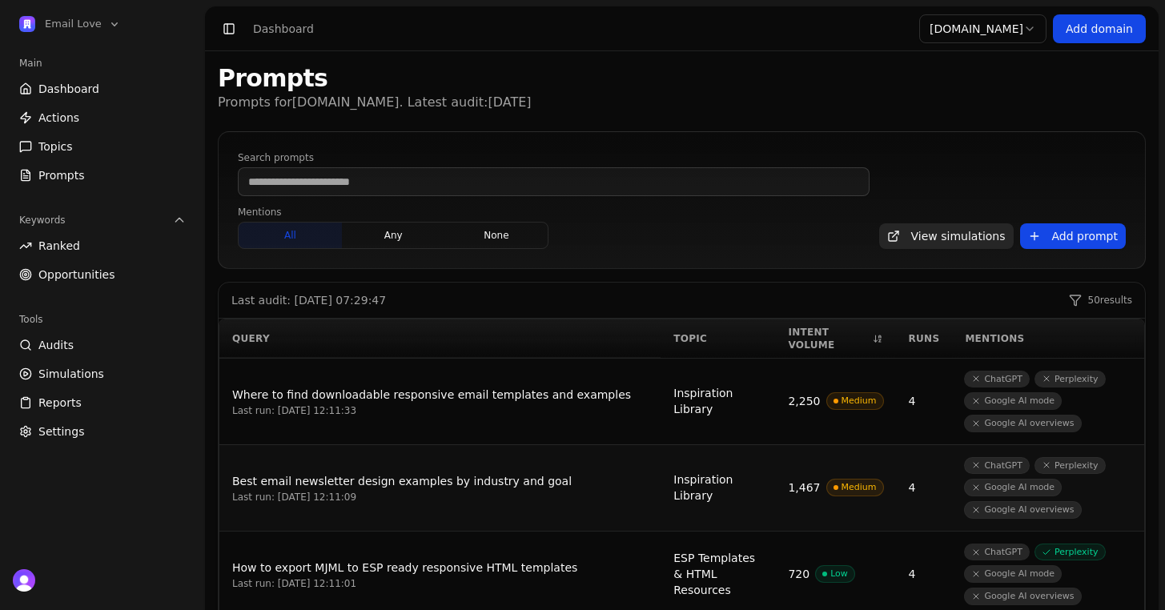
click at [413, 242] on button "any" at bounding box center [393, 236] width 103 height 26
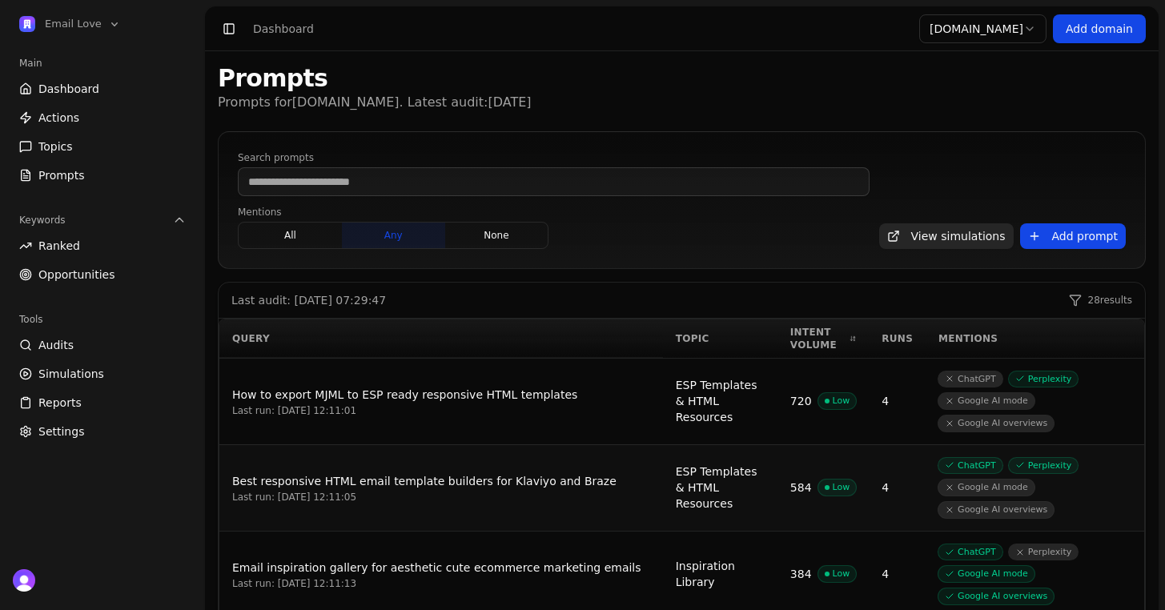
click at [257, 238] on button "all" at bounding box center [290, 236] width 103 height 26
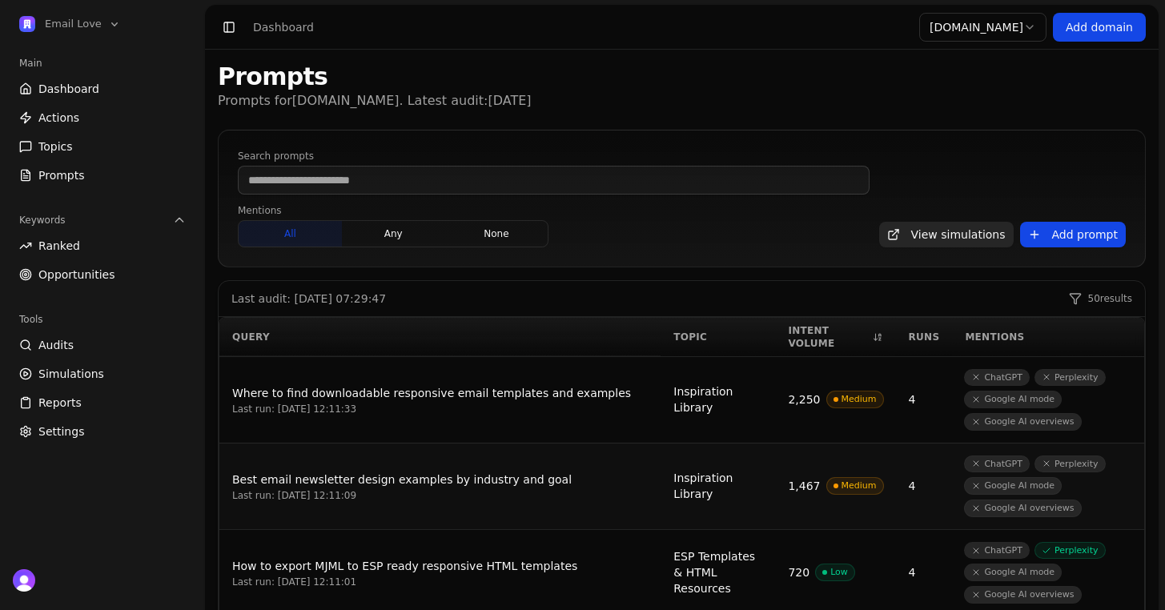
scroll to position [312, 0]
